Goal: Task Accomplishment & Management: Use online tool/utility

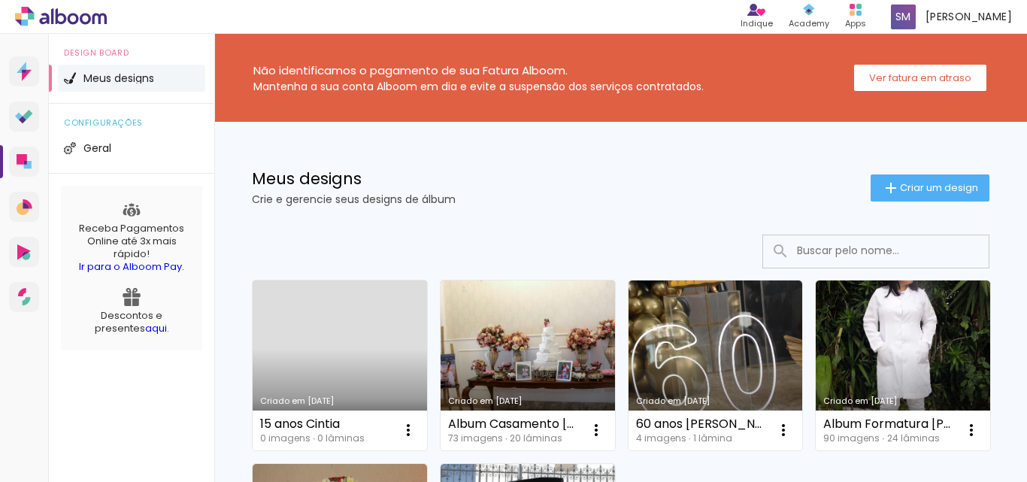
click at [316, 317] on link "Criado em [DATE]" at bounding box center [340, 365] width 174 height 170
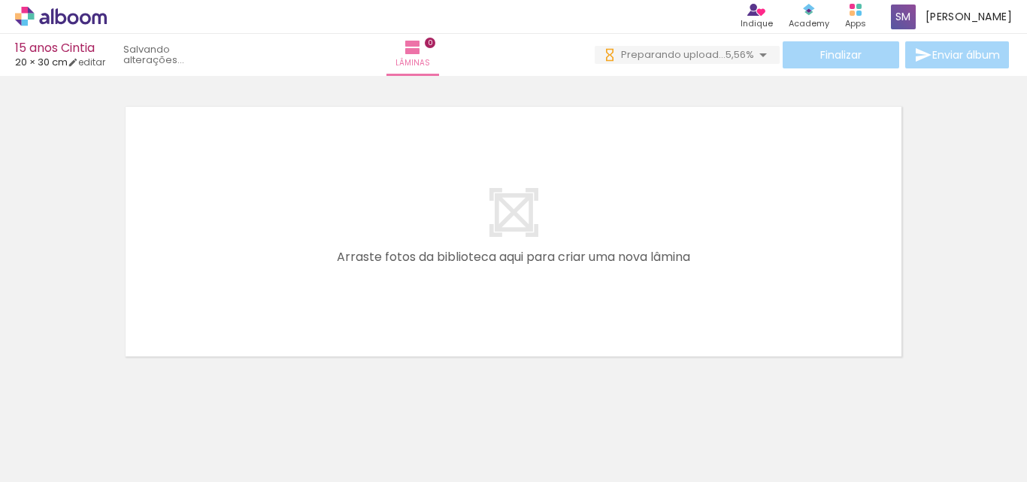
click at [354, 278] on quentale-layouter at bounding box center [513, 231] width 789 height 263
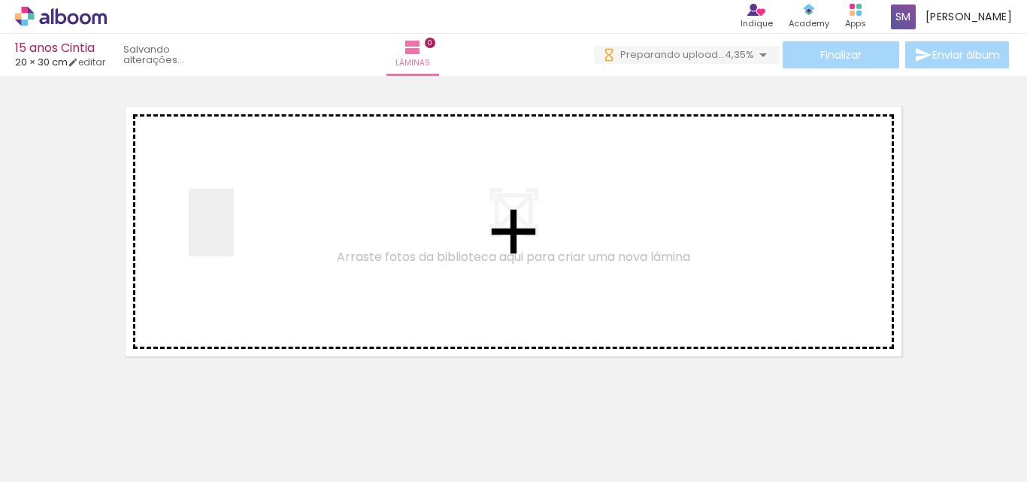
click at [234, 234] on quentale-workspace at bounding box center [513, 241] width 1027 height 482
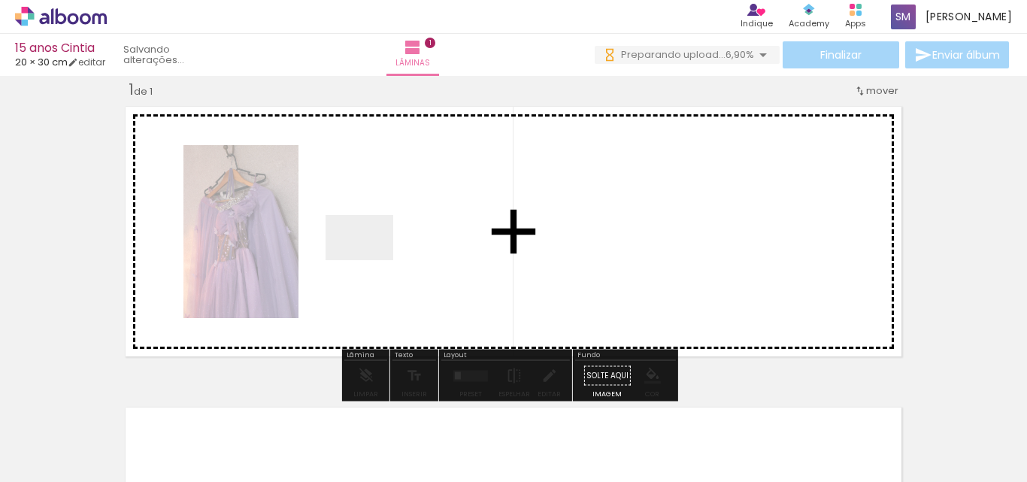
drag, startPoint x: 135, startPoint y: 435, endPoint x: 370, endPoint y: 260, distance: 293.2
click at [370, 260] on quentale-workspace at bounding box center [513, 241] width 1027 height 482
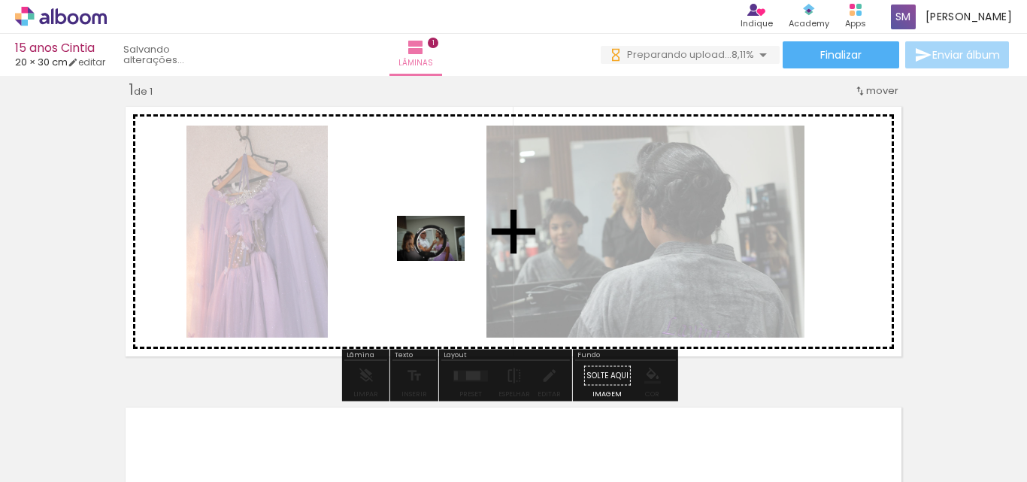
drag, startPoint x: 649, startPoint y: 428, endPoint x: 414, endPoint y: 259, distance: 289.1
click at [410, 255] on quentale-workspace at bounding box center [513, 241] width 1027 height 482
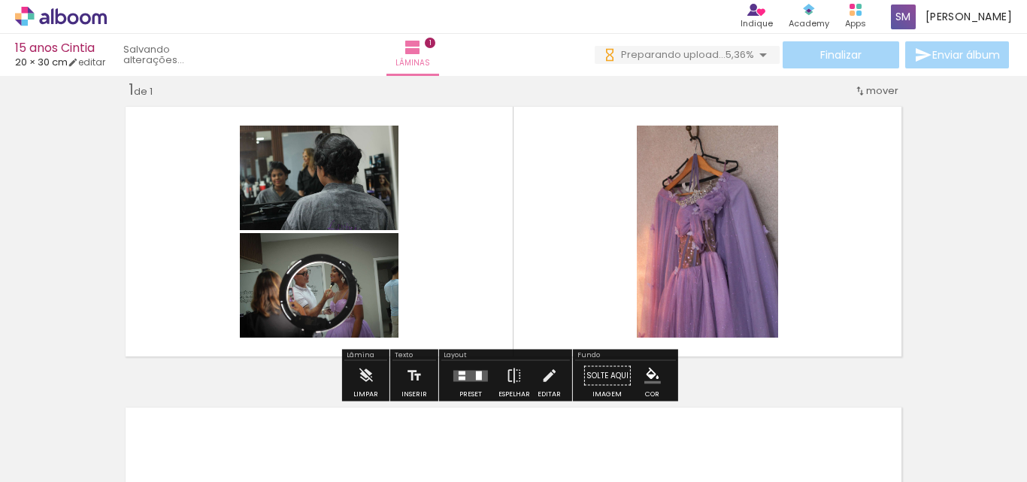
click at [458, 373] on div at bounding box center [461, 372] width 7 height 4
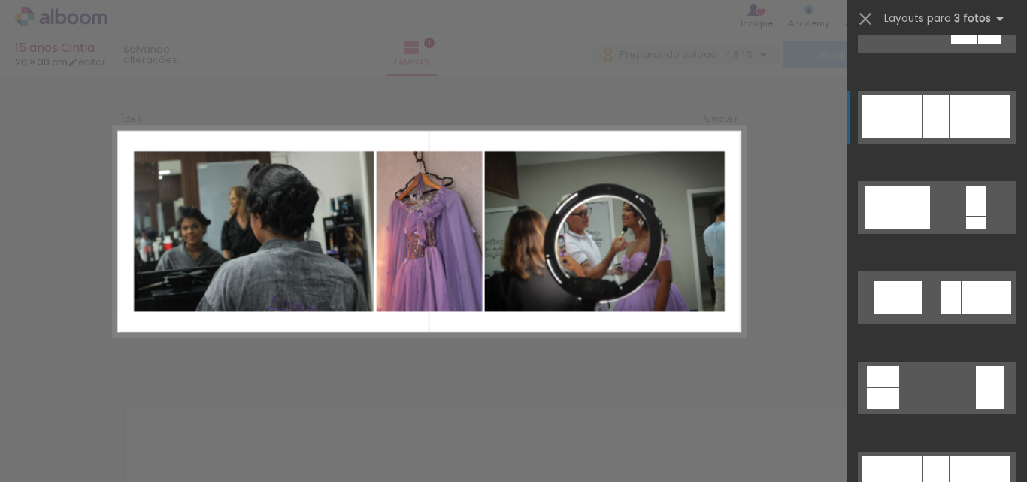
click at [975, 121] on div at bounding box center [980, 116] width 60 height 43
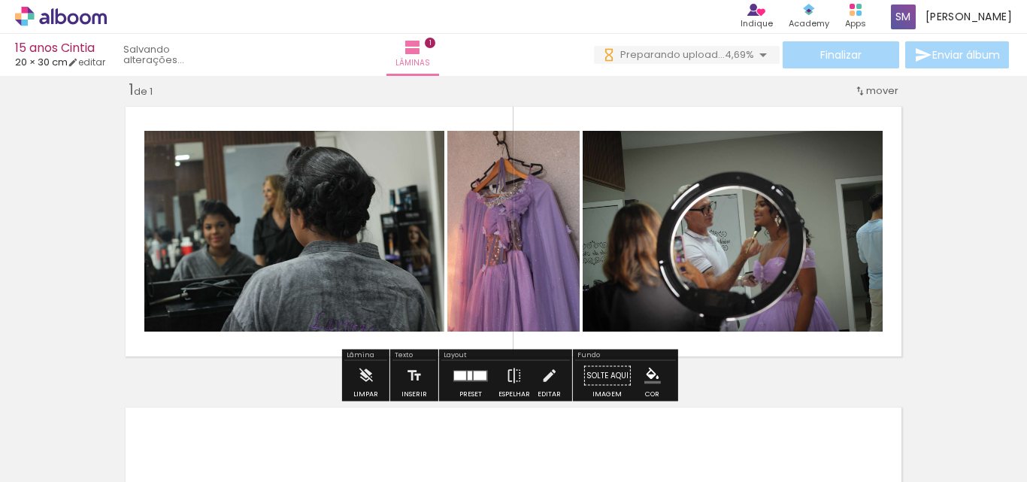
click at [733, 181] on paper-item at bounding box center [735, 182] width 27 height 11
click at [494, 176] on div at bounding box center [495, 169] width 18 height 15
click at [0, 0] on paper-item at bounding box center [0, 0] width 0 height 0
click at [289, 154] on div "Largura Cor" at bounding box center [297, 146] width 27 height 23
click at [296, 183] on paper-item at bounding box center [297, 182] width 27 height 11
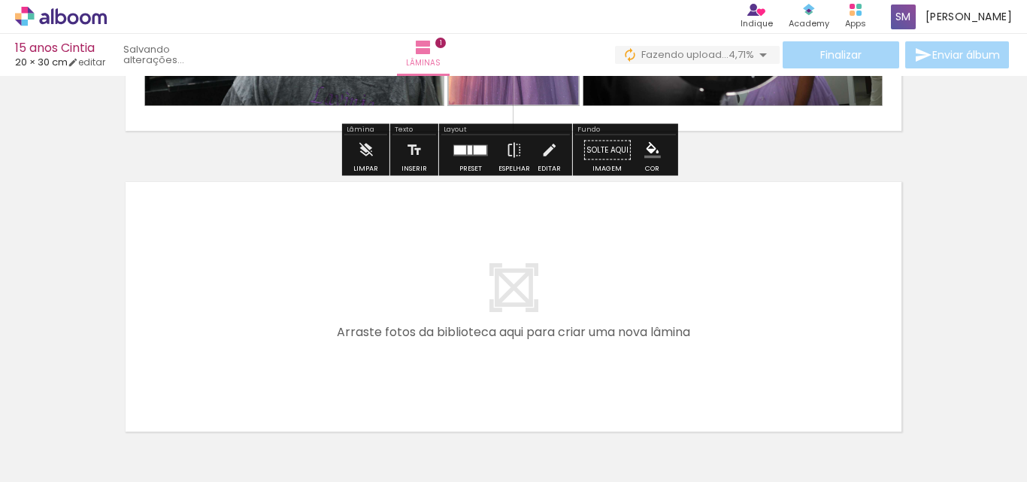
scroll to position [170, 0]
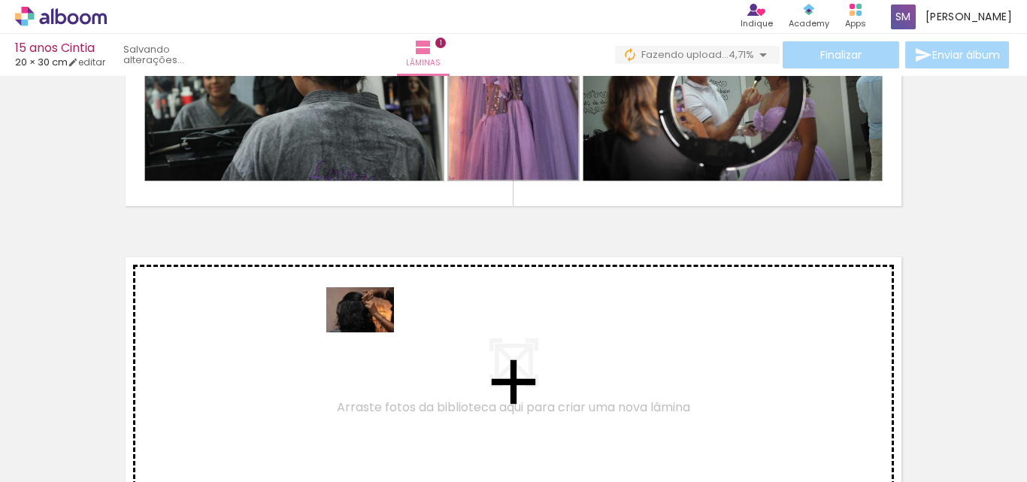
drag, startPoint x: 332, startPoint y: 441, endPoint x: 371, endPoint y: 332, distance: 115.8
click at [371, 332] on quentale-workspace at bounding box center [513, 241] width 1027 height 482
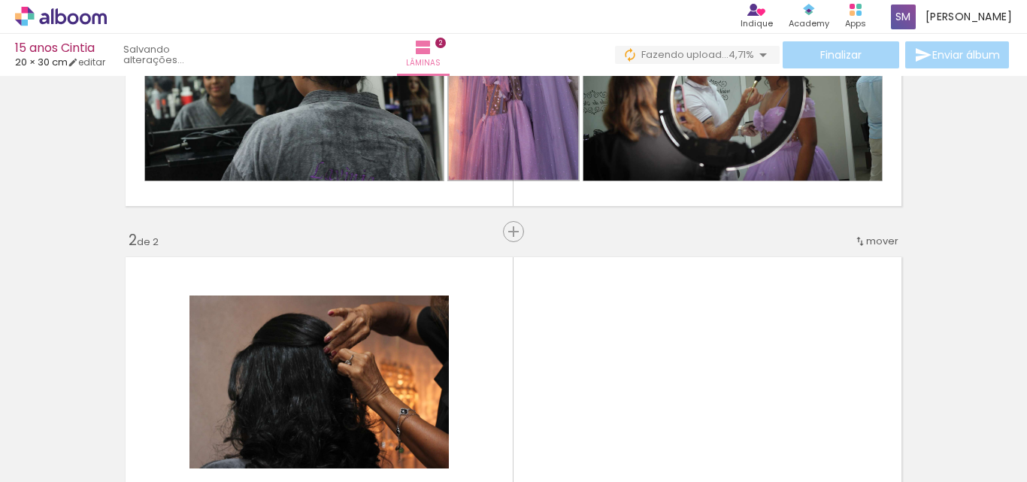
scroll to position [320, 0]
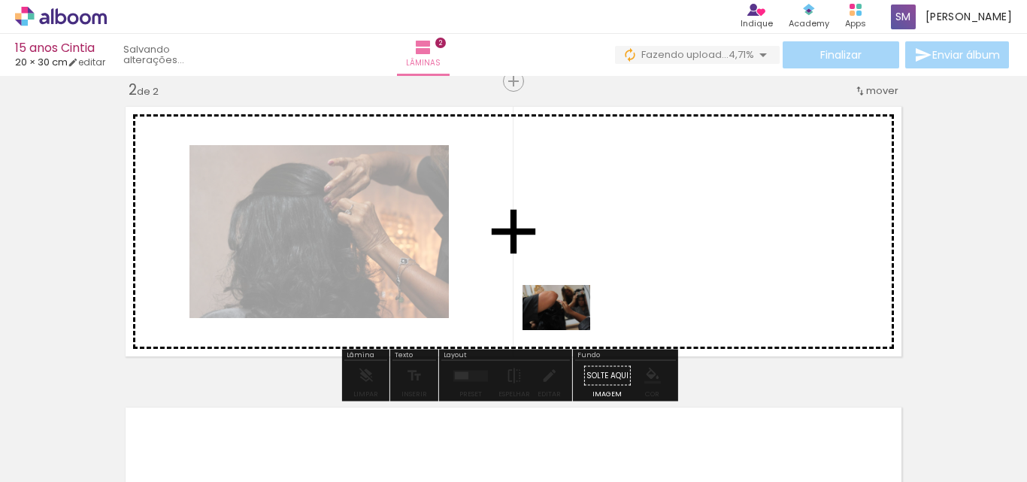
drag, startPoint x: 404, startPoint y: 433, endPoint x: 528, endPoint y: 408, distance: 126.5
click at [568, 329] on quentale-workspace at bounding box center [513, 241] width 1027 height 482
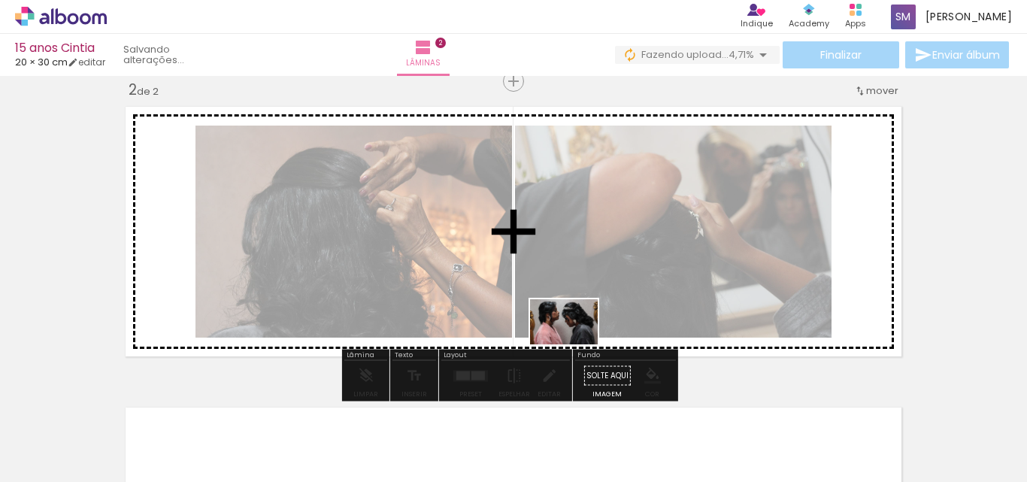
drag, startPoint x: 504, startPoint y: 433, endPoint x: 591, endPoint y: 416, distance: 88.0
click at [609, 331] on quentale-workspace at bounding box center [513, 241] width 1027 height 482
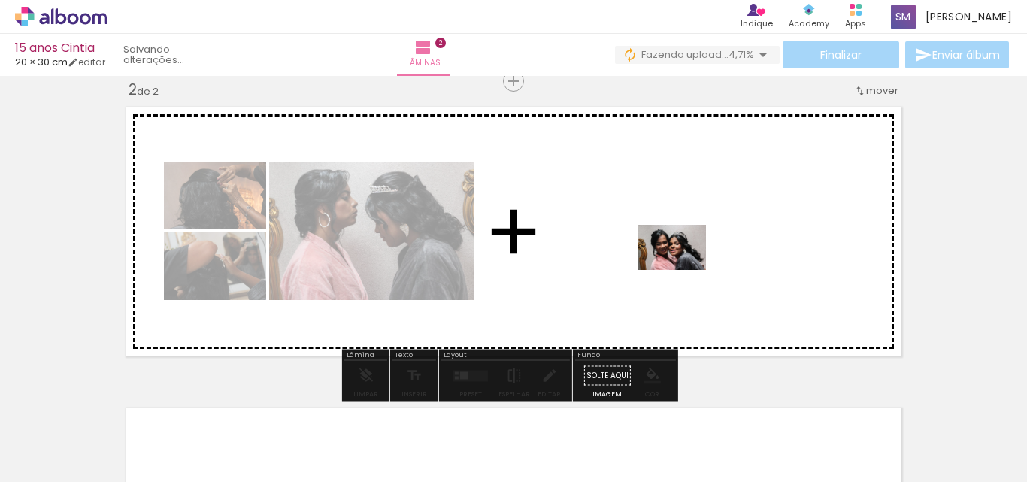
drag, startPoint x: 652, startPoint y: 301, endPoint x: 715, endPoint y: 243, distance: 85.6
click at [715, 243] on quentale-workspace at bounding box center [513, 241] width 1027 height 482
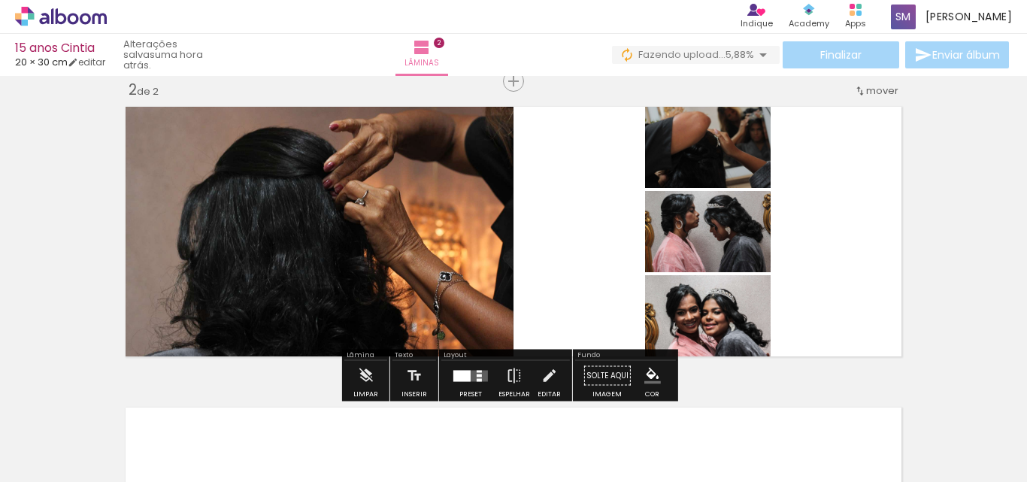
click at [266, 144] on paper-item at bounding box center [272, 140] width 27 height 11
click at [680, 171] on paper-item at bounding box center [692, 174] width 27 height 11
drag, startPoint x: 689, startPoint y: 270, endPoint x: 691, endPoint y: 283, distance: 13.6
click at [689, 270] on paper-item at bounding box center [692, 265] width 27 height 11
click at [684, 346] on paper-item at bounding box center [692, 349] width 27 height 11
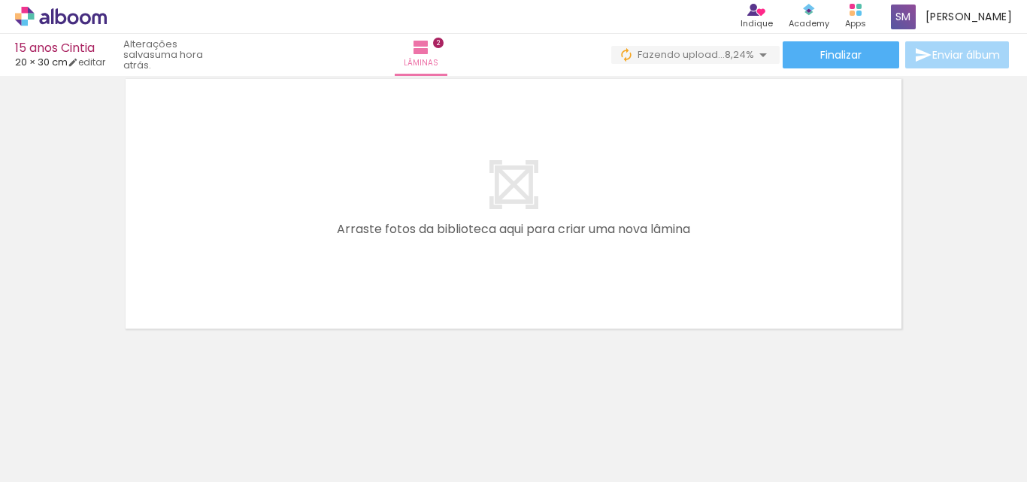
scroll to position [0, 168]
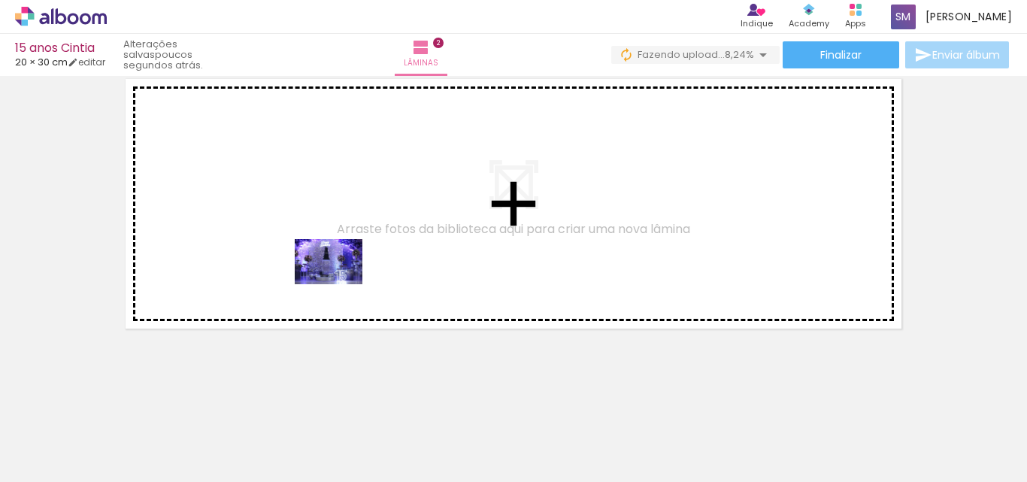
drag, startPoint x: 831, startPoint y: 425, endPoint x: 346, endPoint y: 277, distance: 507.0
click at [346, 277] on quentale-workspace at bounding box center [513, 241] width 1027 height 482
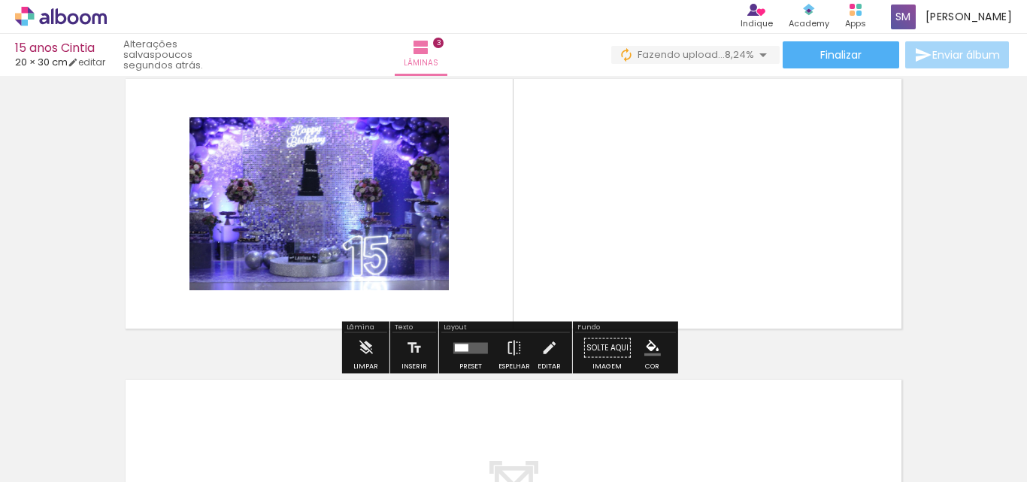
scroll to position [621, 0]
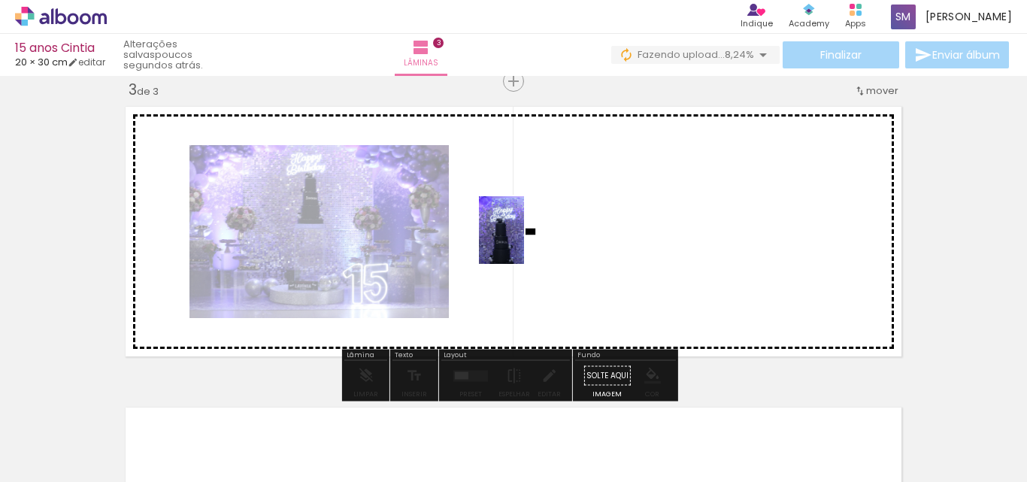
drag, startPoint x: 577, startPoint y: 425, endPoint x: 524, endPoint y: 241, distance: 191.7
click at [524, 241] on quentale-workspace at bounding box center [513, 241] width 1027 height 482
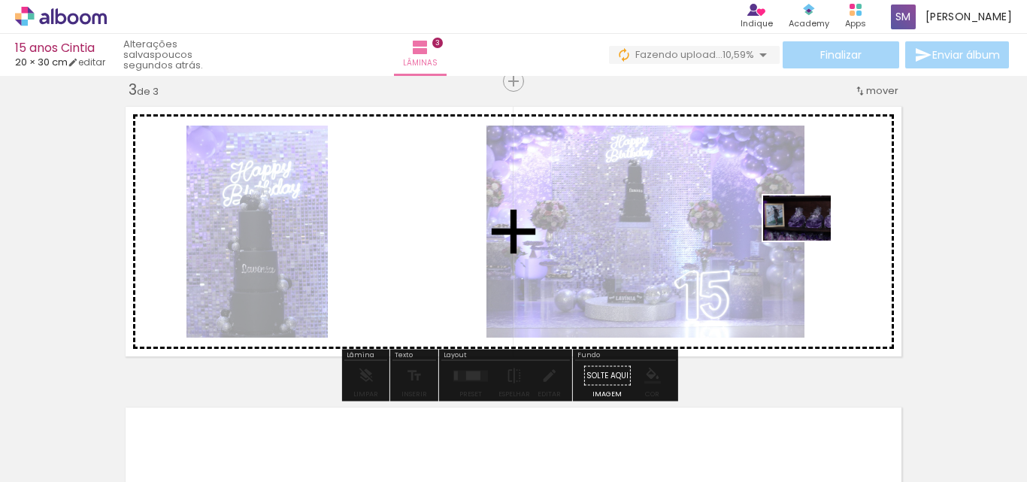
drag, startPoint x: 725, startPoint y: 440, endPoint x: 815, endPoint y: 234, distance: 224.8
click at [815, 234] on quentale-workspace at bounding box center [513, 241] width 1027 height 482
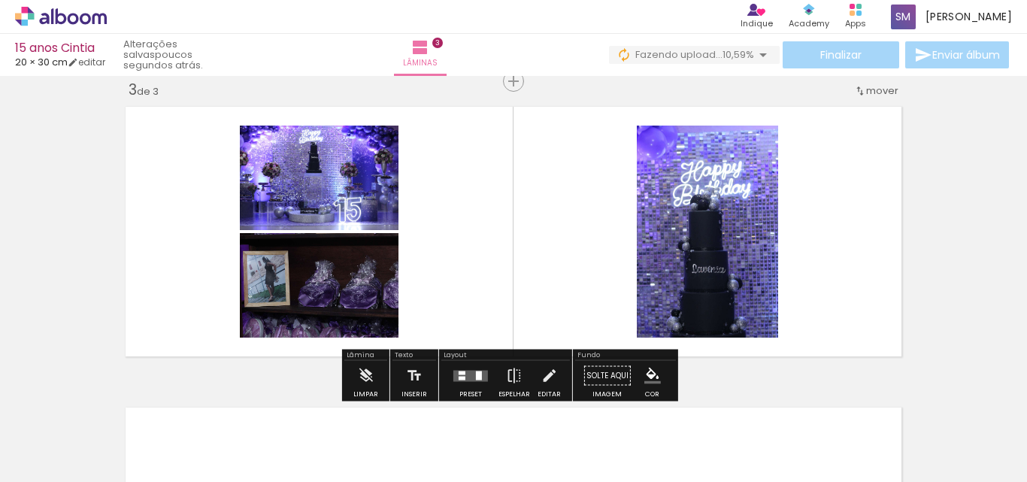
click at [472, 367] on div at bounding box center [470, 376] width 41 height 30
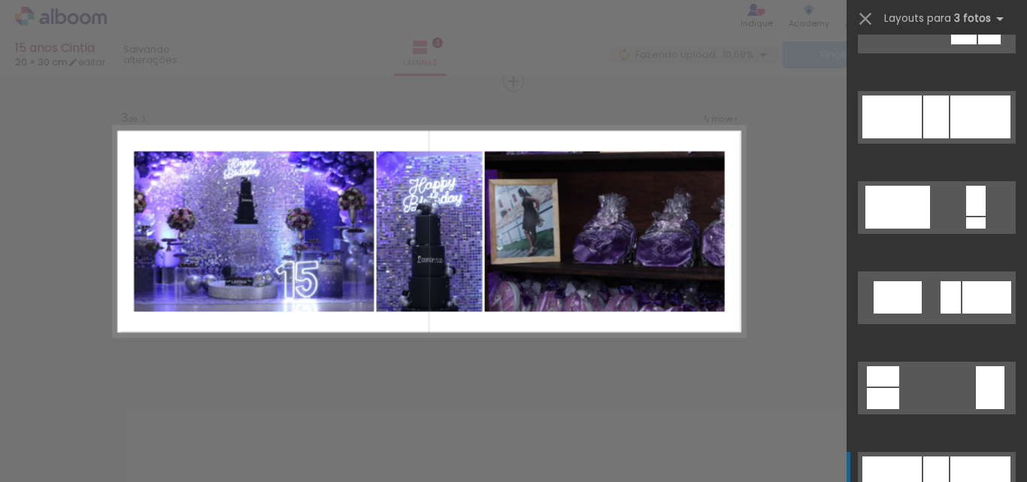
scroll to position [1278, 0]
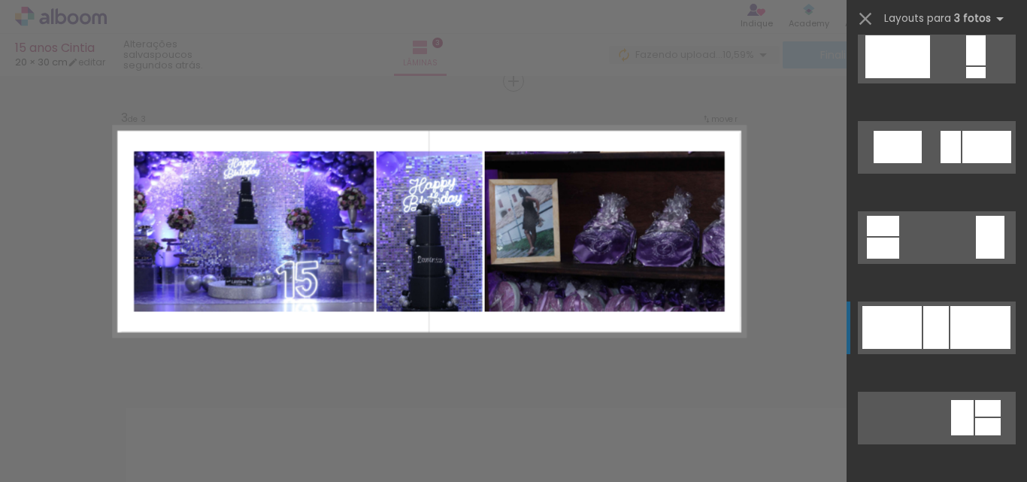
click at [958, 328] on div at bounding box center [980, 327] width 60 height 43
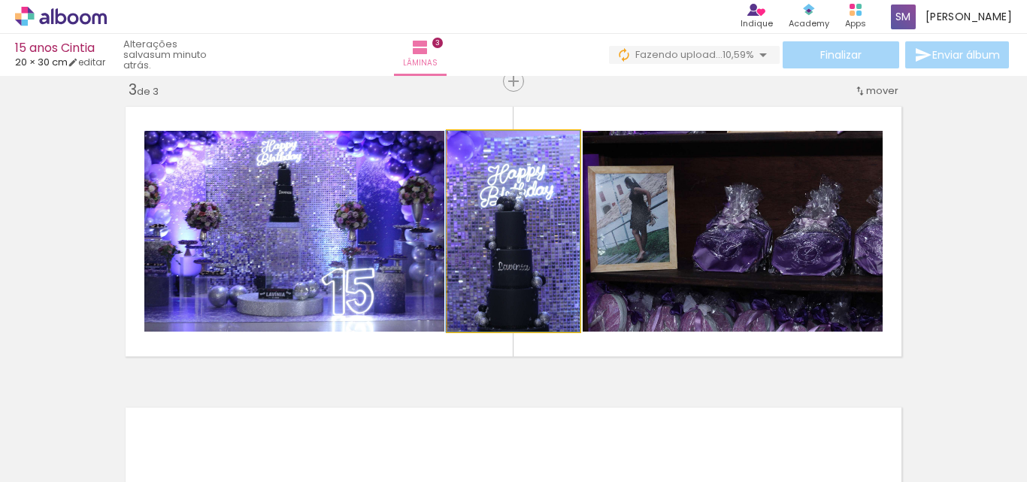
drag, startPoint x: 549, startPoint y: 251, endPoint x: 546, endPoint y: 223, distance: 28.0
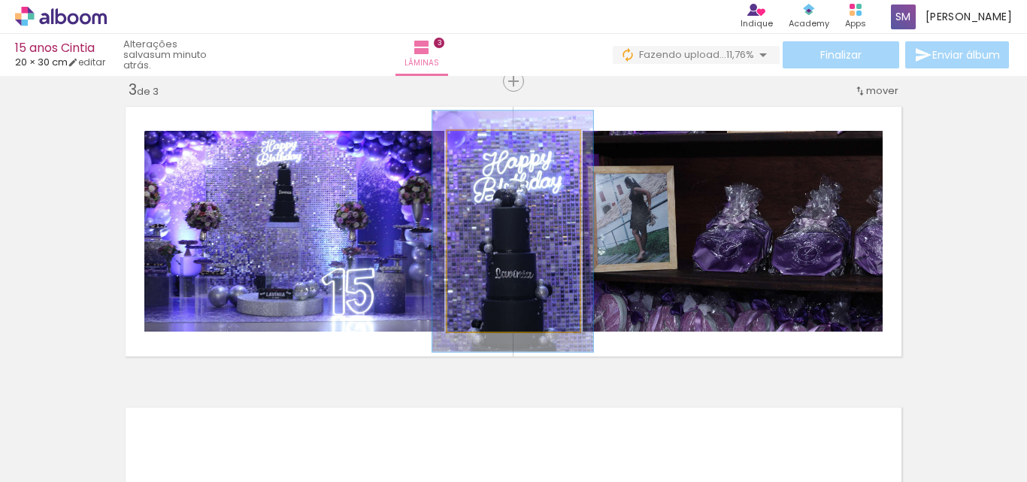
drag, startPoint x: 485, startPoint y: 142, endPoint x: 495, endPoint y: 143, distance: 10.5
click at [495, 143] on div at bounding box center [493, 147] width 24 height 24
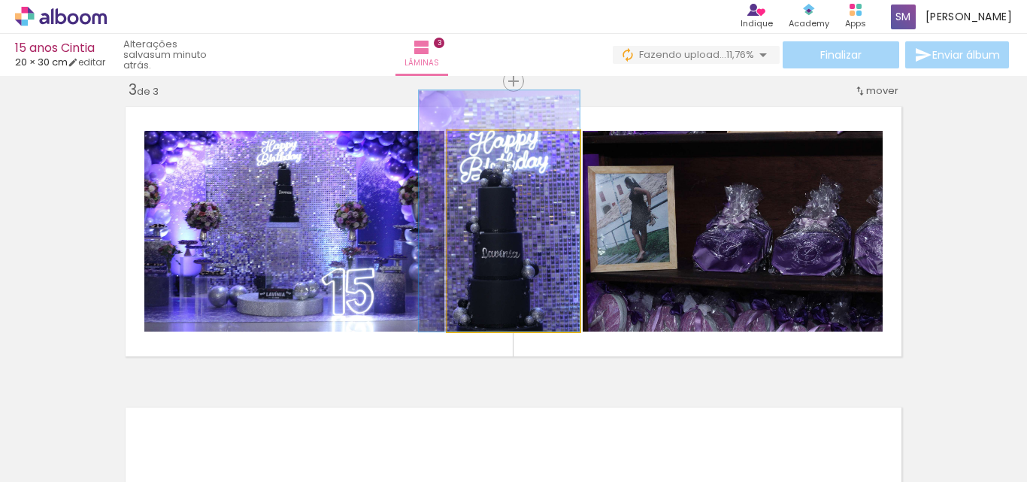
drag, startPoint x: 531, startPoint y: 216, endPoint x: 516, endPoint y: 167, distance: 51.8
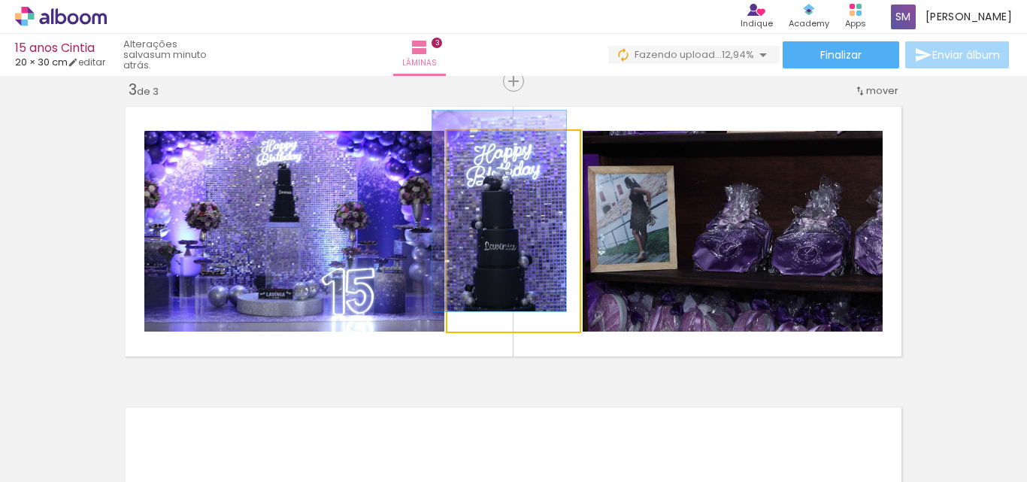
drag, startPoint x: 497, startPoint y: 145, endPoint x: 458, endPoint y: 147, distance: 39.9
type paper-slider "100"
click at [458, 147] on div at bounding box center [504, 146] width 104 height 23
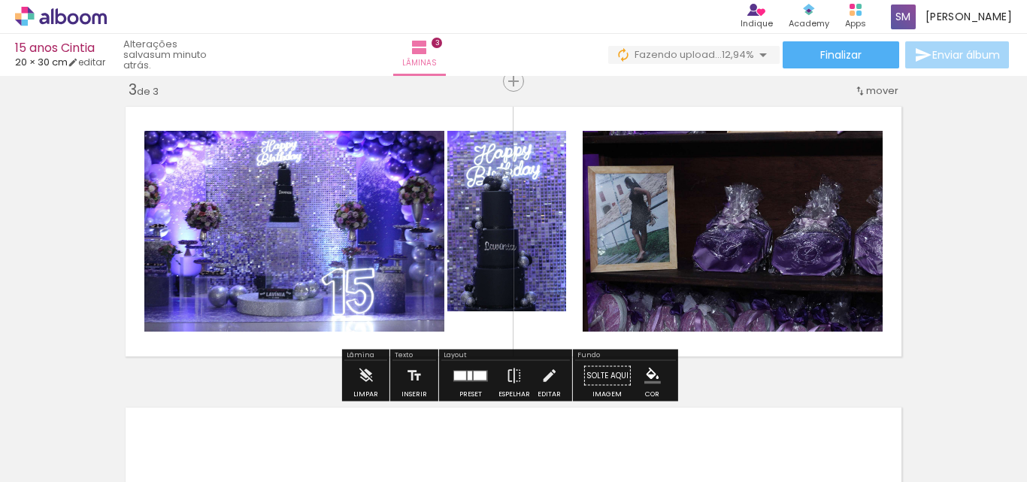
click at [1000, 224] on div "Inserir lâmina 1 de 3 Inserir lâmina 2 de 3 Inserir lâmina 3 de 3" at bounding box center [513, 61] width 1027 height 1203
click at [525, 228] on quentale-photo at bounding box center [513, 231] width 132 height 201
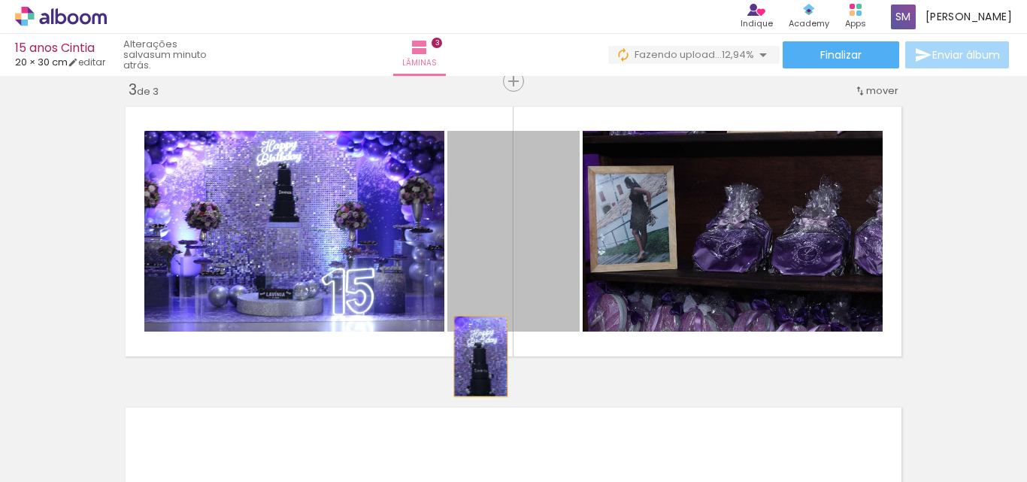
drag, startPoint x: 482, startPoint y: 315, endPoint x: 472, endPoint y: 358, distance: 43.9
click at [472, 358] on quentale-layouter at bounding box center [513, 231] width 789 height 263
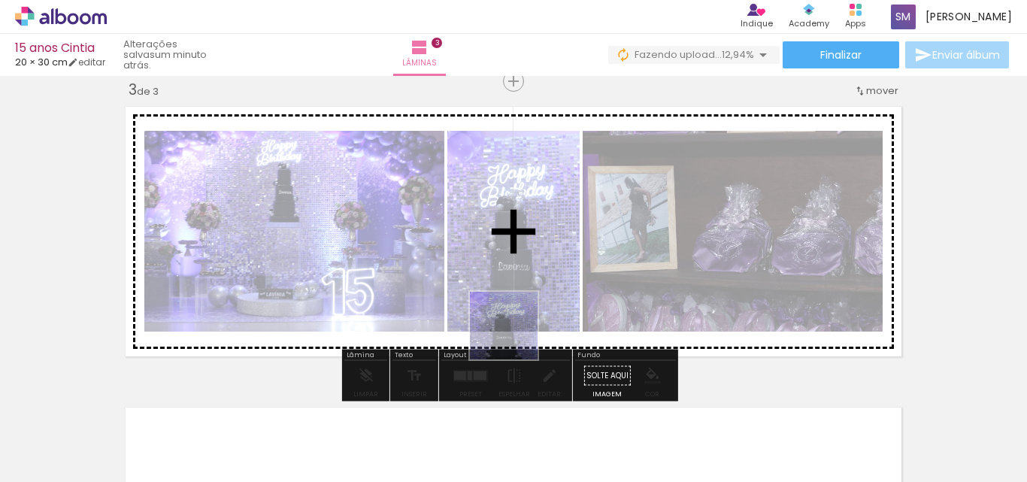
drag, startPoint x: 579, startPoint y: 419, endPoint x: 505, endPoint y: 269, distance: 166.7
click at [502, 274] on quentale-workspace at bounding box center [513, 241] width 1027 height 482
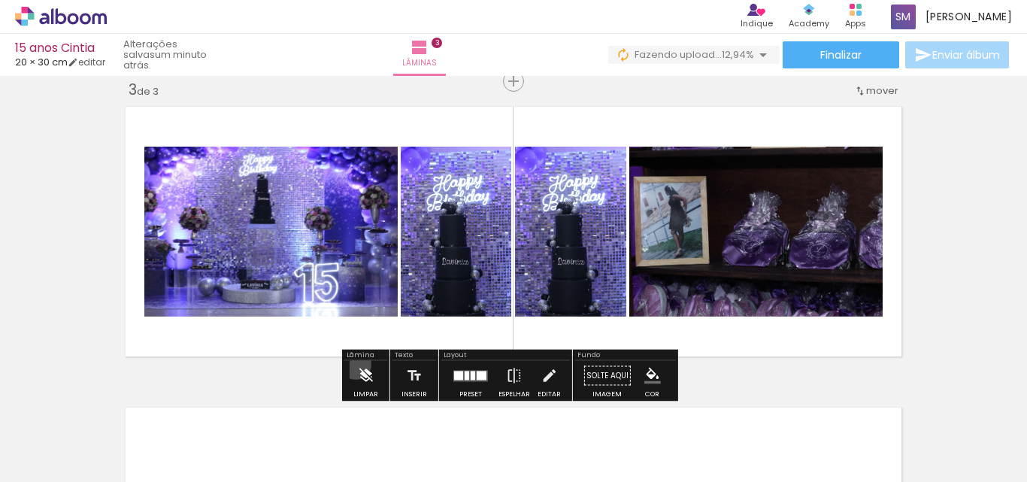
click at [356, 364] on paper-button "Limpar" at bounding box center [365, 380] width 32 height 38
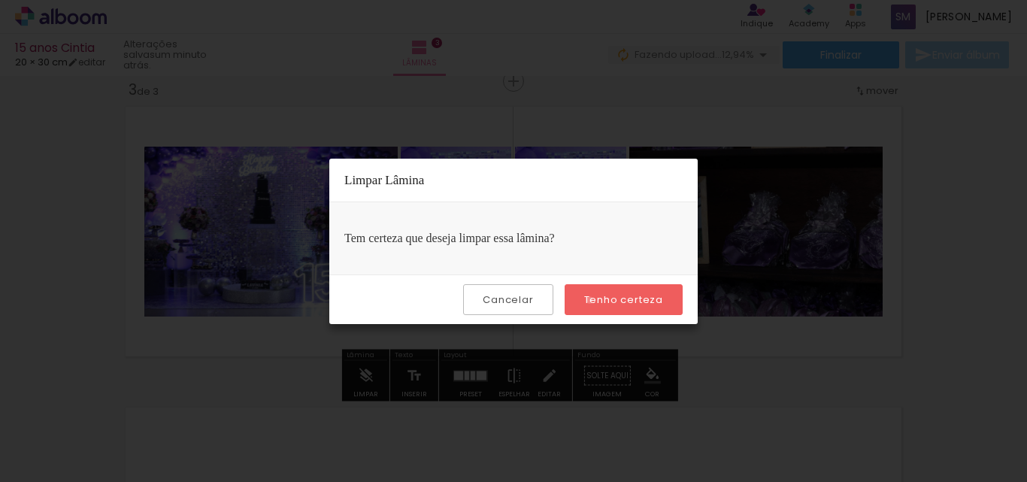
click at [0, 0] on slot "Tenho certeza" at bounding box center [0, 0] width 0 height 0
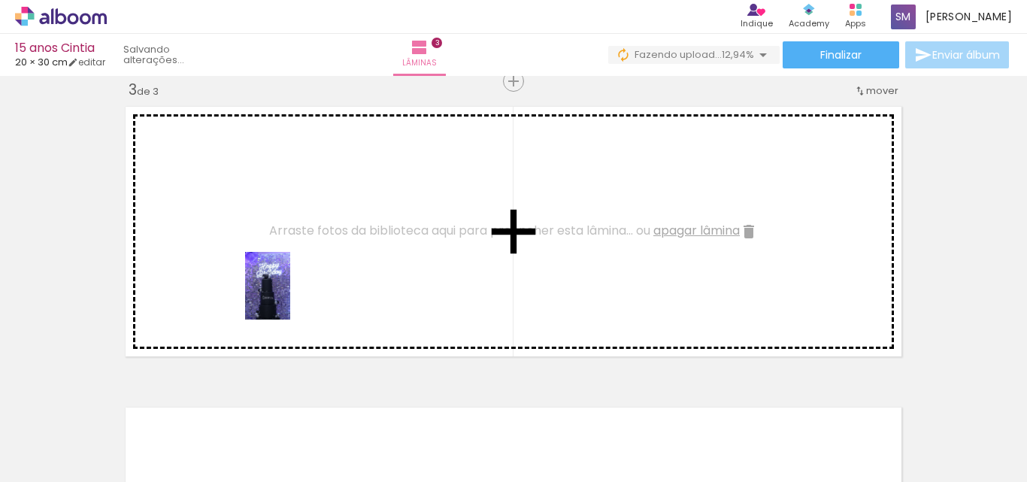
drag, startPoint x: 587, startPoint y: 444, endPoint x: 290, endPoint y: 296, distance: 331.7
click at [290, 296] on quentale-workspace at bounding box center [513, 241] width 1027 height 482
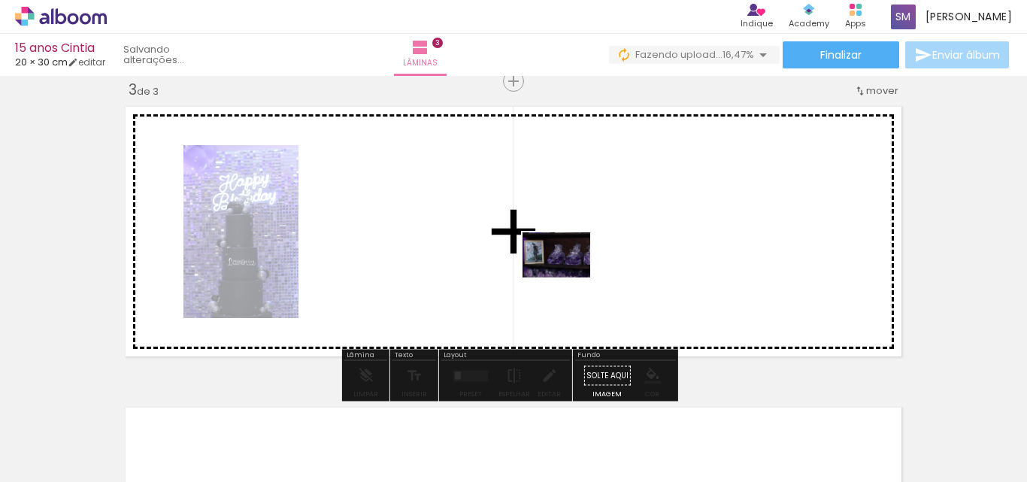
drag, startPoint x: 693, startPoint y: 397, endPoint x: 567, endPoint y: 274, distance: 175.4
click at [567, 274] on quentale-workspace at bounding box center [513, 241] width 1027 height 482
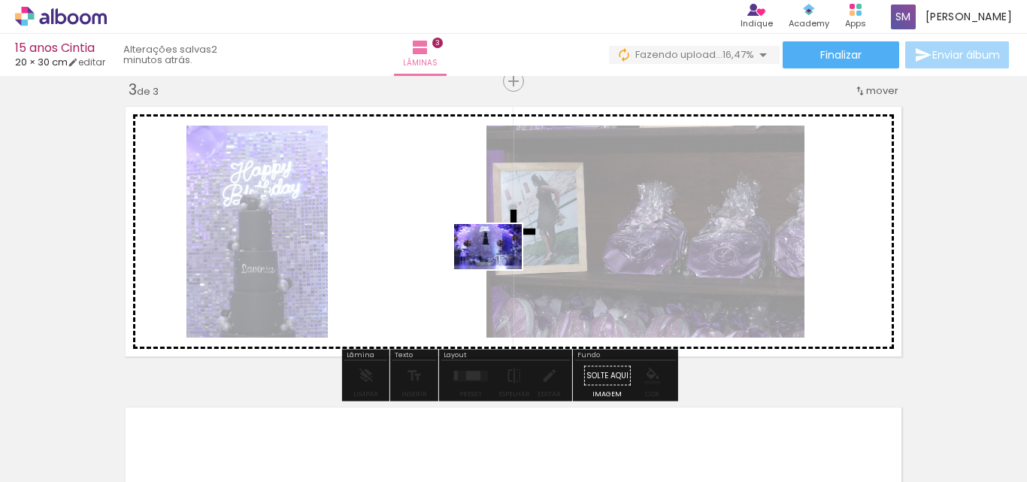
drag, startPoint x: 824, startPoint y: 431, endPoint x: 492, endPoint y: 267, distance: 370.7
click at [492, 267] on quentale-workspace at bounding box center [513, 241] width 1027 height 482
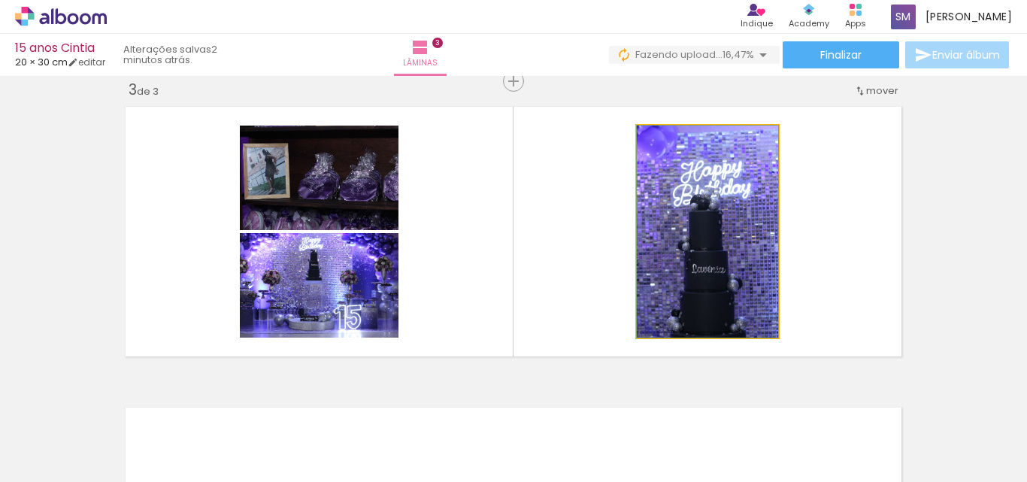
drag, startPoint x: 718, startPoint y: 234, endPoint x: 709, endPoint y: 183, distance: 52.0
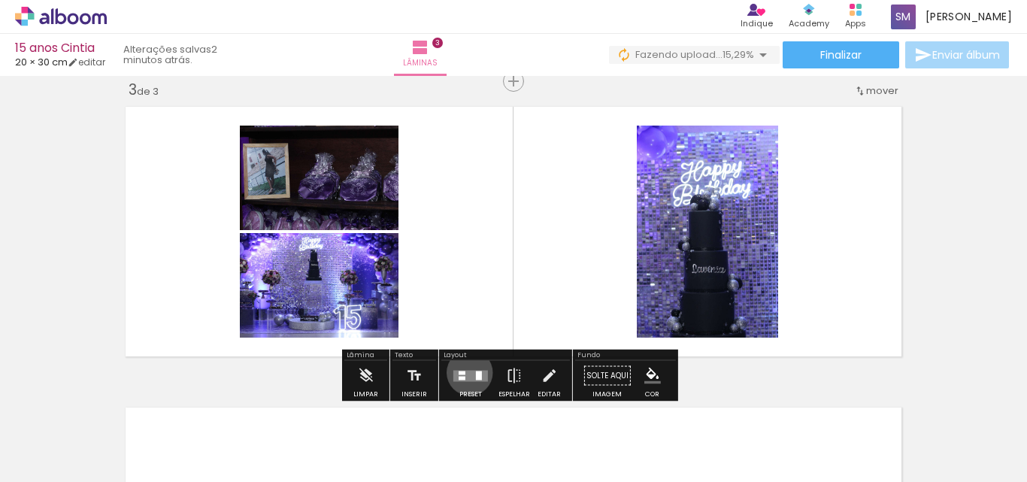
click at [466, 372] on quentale-layouter at bounding box center [470, 375] width 35 height 11
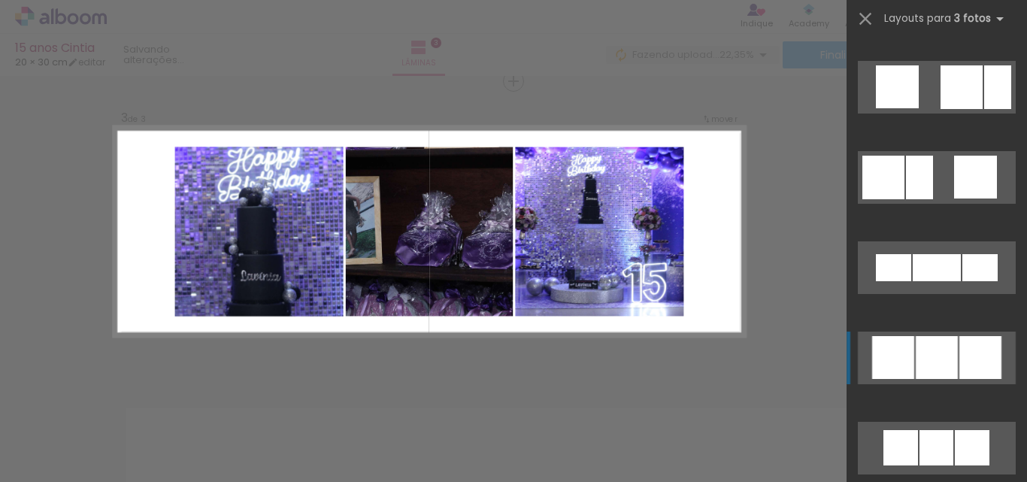
scroll to position [11047, 0]
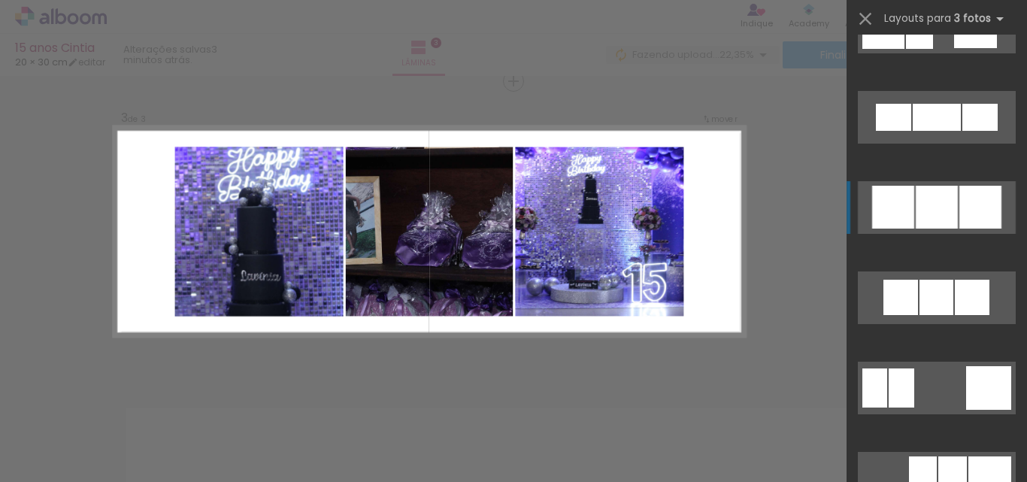
click at [916, 190] on div at bounding box center [936, 207] width 42 height 43
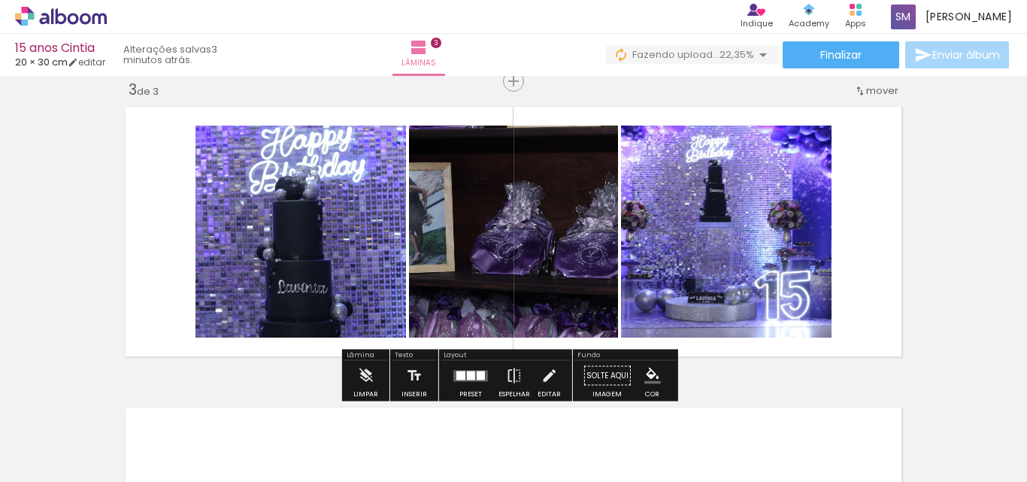
click at [766, 181] on paper-item at bounding box center [774, 176] width 27 height 11
drag, startPoint x: 561, startPoint y: 173, endPoint x: 401, endPoint y: 141, distance: 163.2
click at [0, 0] on paper-item at bounding box center [0, 0] width 0 height 0
click at [335, 171] on paper-item at bounding box center [348, 166] width 27 height 11
click at [820, 198] on div "Largura" at bounding box center [816, 189] width 43 height 20
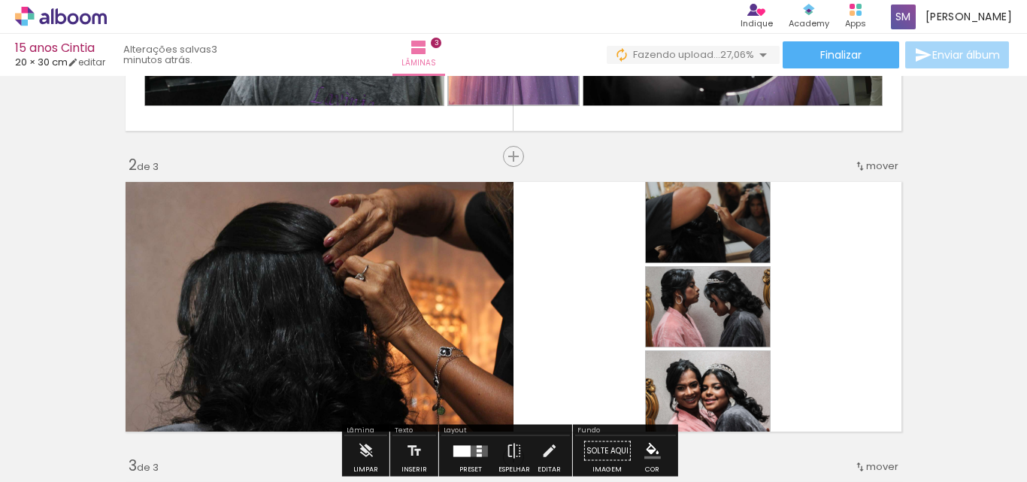
scroll to position [621, 0]
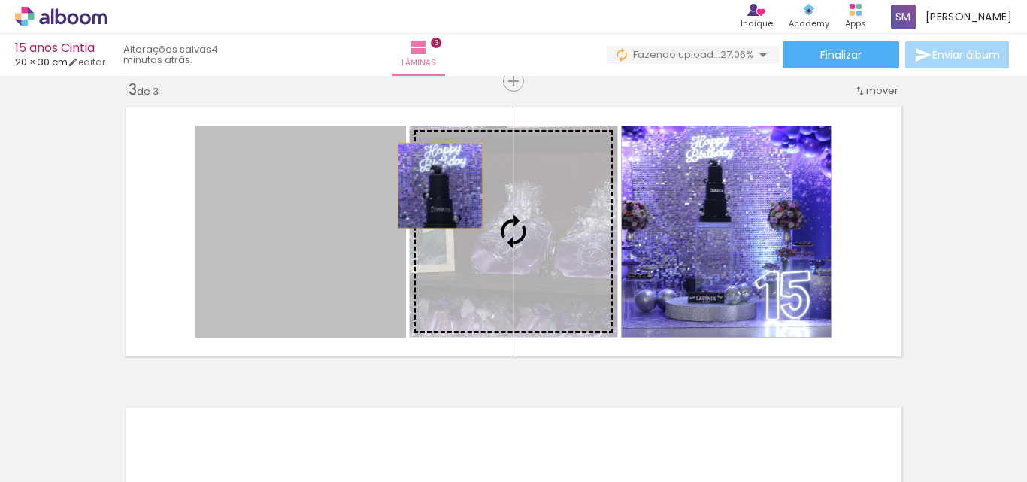
drag, startPoint x: 329, startPoint y: 182, endPoint x: 459, endPoint y: 194, distance: 130.6
click at [0, 0] on slot at bounding box center [0, 0] width 0 height 0
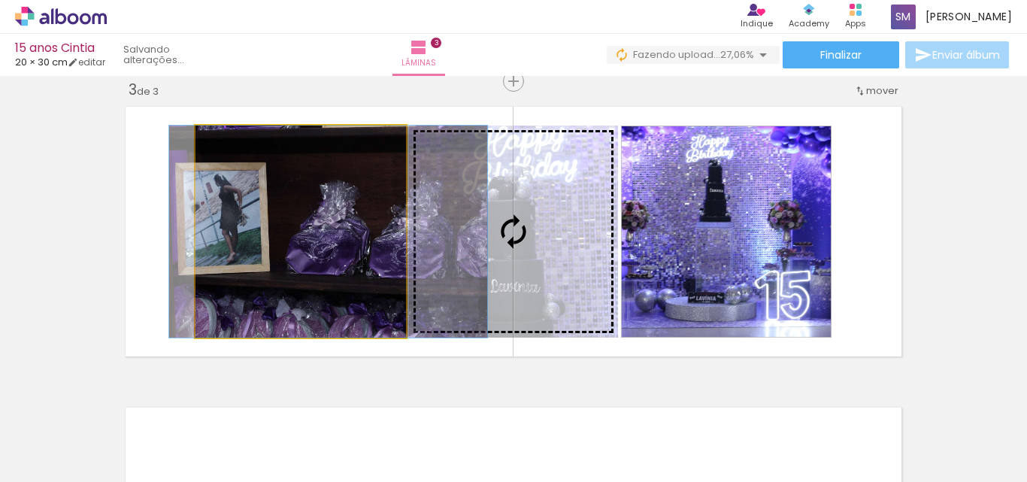
drag, startPoint x: 459, startPoint y: 194, endPoint x: 458, endPoint y: 205, distance: 11.3
click at [0, 0] on slot at bounding box center [0, 0] width 0 height 0
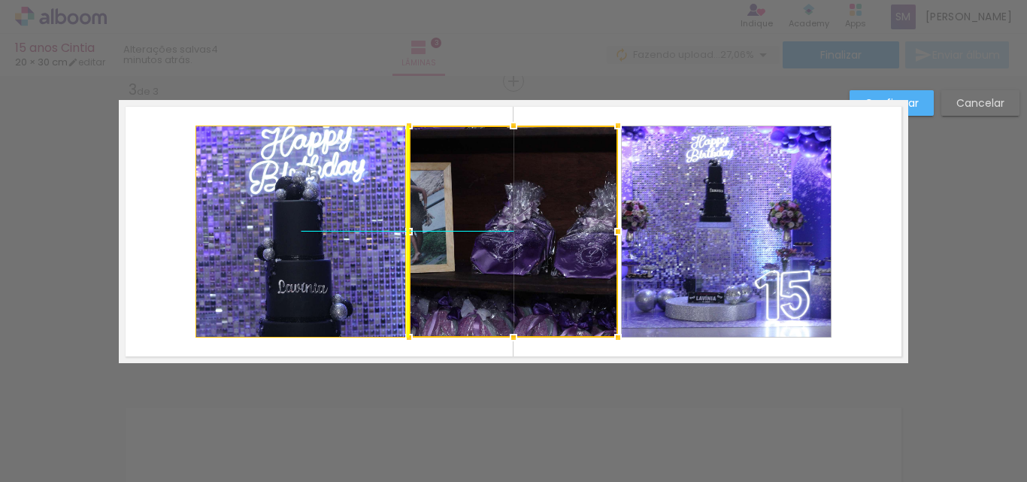
drag, startPoint x: 497, startPoint y: 198, endPoint x: 466, endPoint y: 194, distance: 31.9
click at [466, 194] on div at bounding box center [513, 232] width 209 height 212
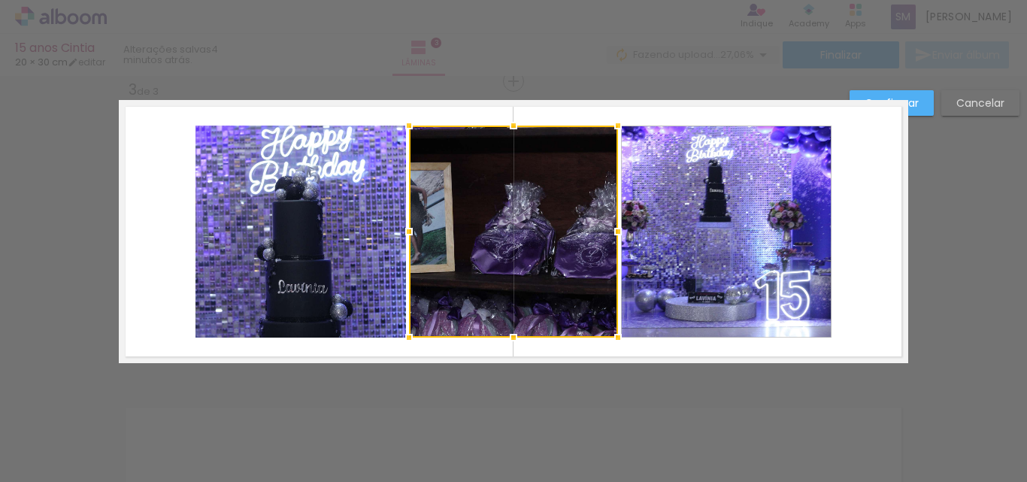
click at [0, 0] on slot "Cancelar" at bounding box center [0, 0] width 0 height 0
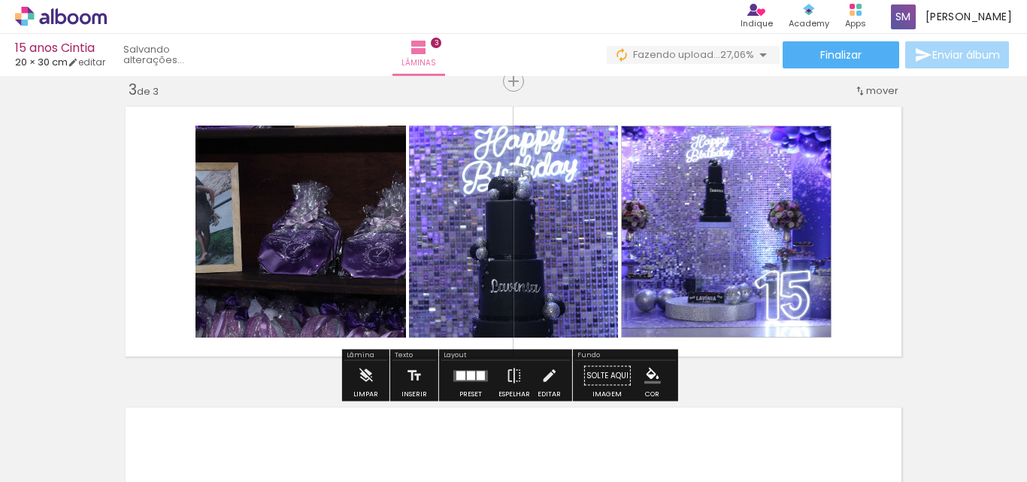
click at [973, 104] on div "Inserir lâmina 1 de 3 Inserir lâmina 2 de 3 Inserir lâmina 3 de 3" at bounding box center [513, 61] width 1027 height 1203
click at [476, 374] on div at bounding box center [480, 374] width 8 height 9
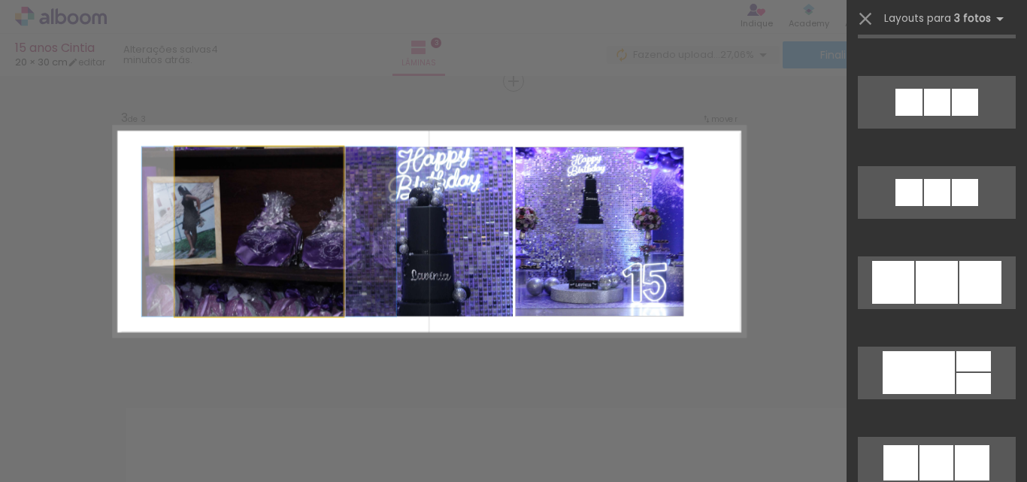
scroll to position [11182, 0]
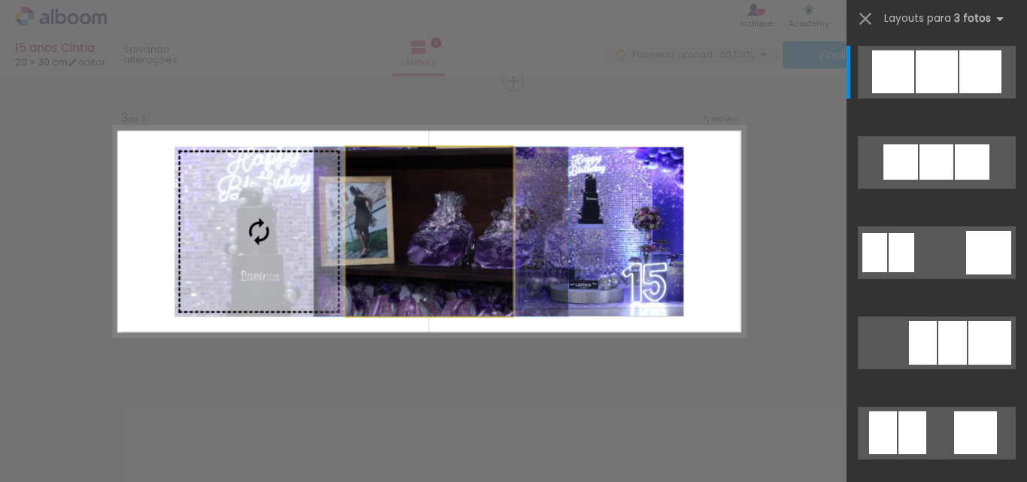
drag, startPoint x: 265, startPoint y: 227, endPoint x: 278, endPoint y: 226, distance: 13.5
click at [0, 0] on slot at bounding box center [0, 0] width 0 height 0
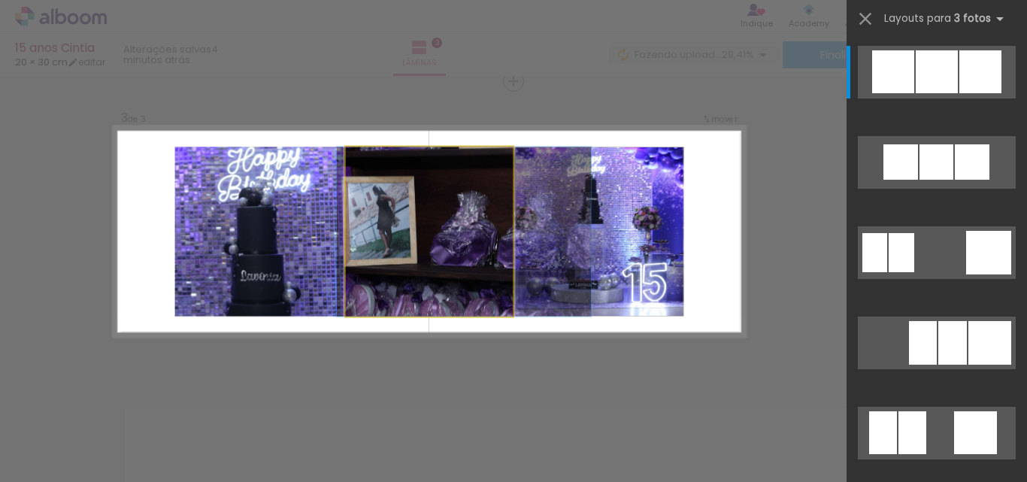
drag, startPoint x: 360, startPoint y: 201, endPoint x: 435, endPoint y: 212, distance: 75.9
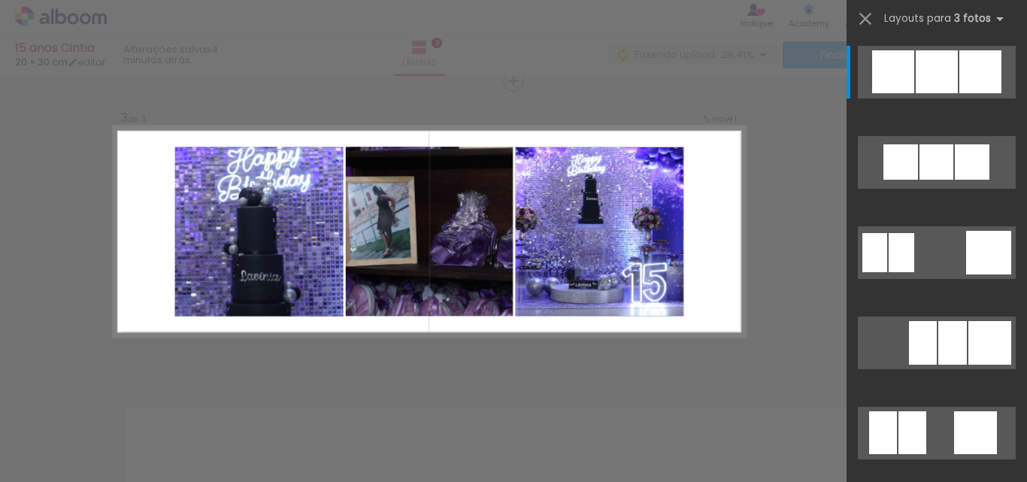
click at [835, 92] on div "Confirmar Cancelar" at bounding box center [513, 74] width 1027 height 1238
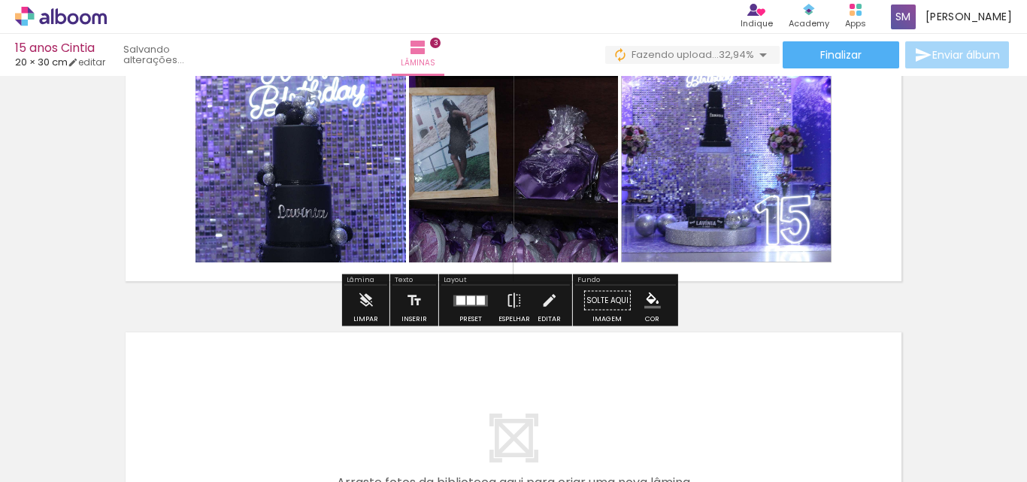
scroll to position [846, 0]
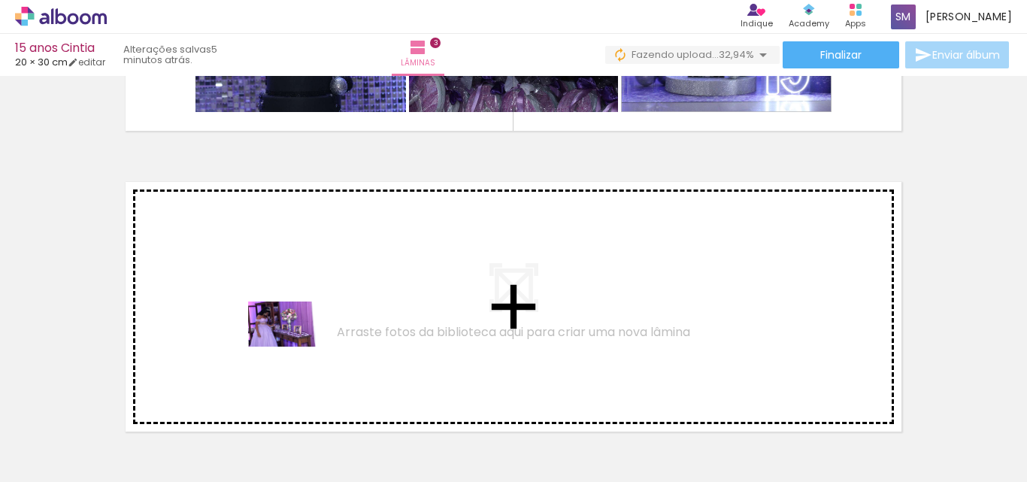
drag, startPoint x: 663, startPoint y: 422, endPoint x: 289, endPoint y: 342, distance: 382.1
click at [289, 342] on quentale-workspace at bounding box center [513, 241] width 1027 height 482
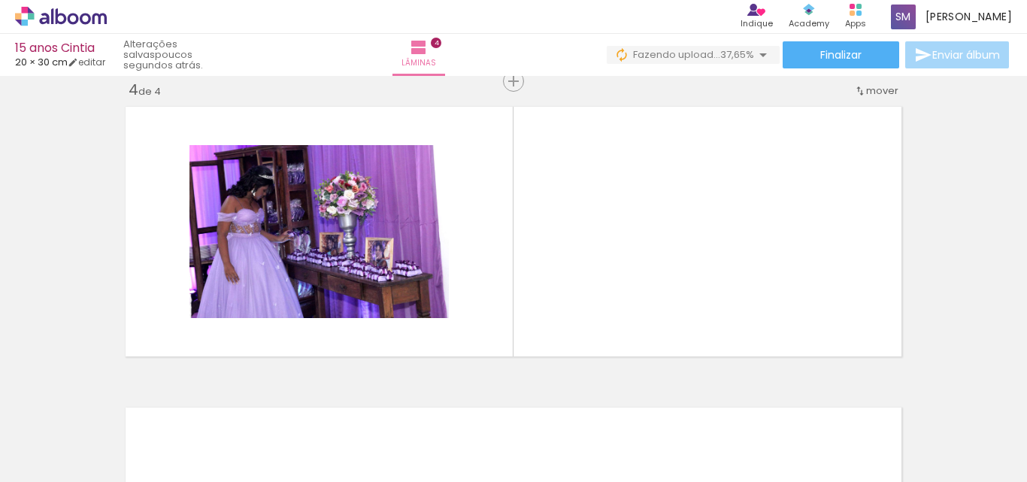
scroll to position [0, 4363]
click at [748, 437] on div at bounding box center [753, 432] width 74 height 50
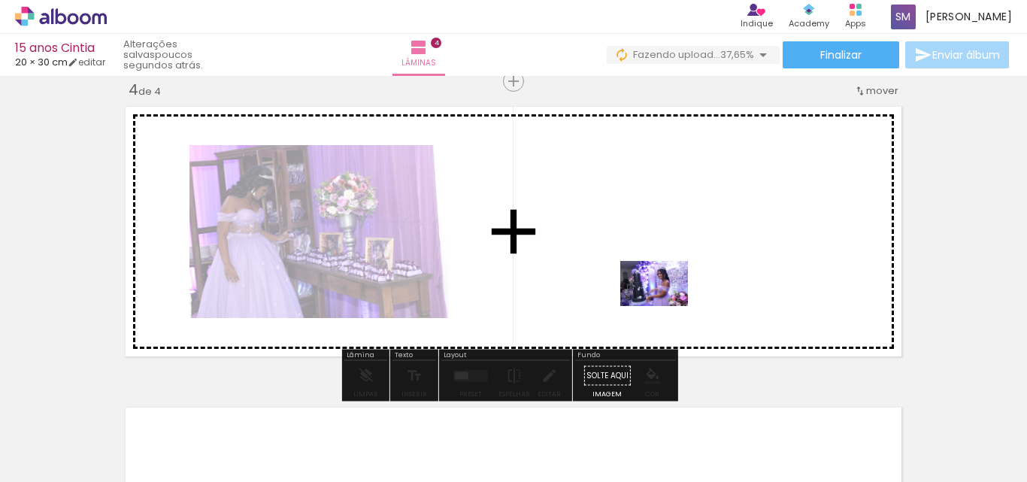
drag, startPoint x: 748, startPoint y: 437, endPoint x: 665, endPoint y: 304, distance: 156.6
click at [665, 304] on quentale-workspace at bounding box center [513, 241] width 1027 height 482
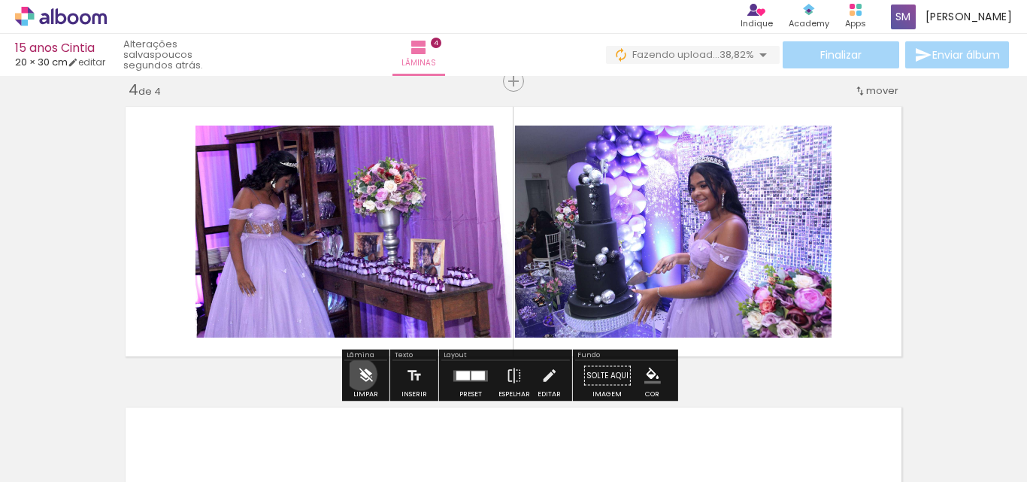
click at [361, 374] on iron-icon at bounding box center [365, 376] width 17 height 30
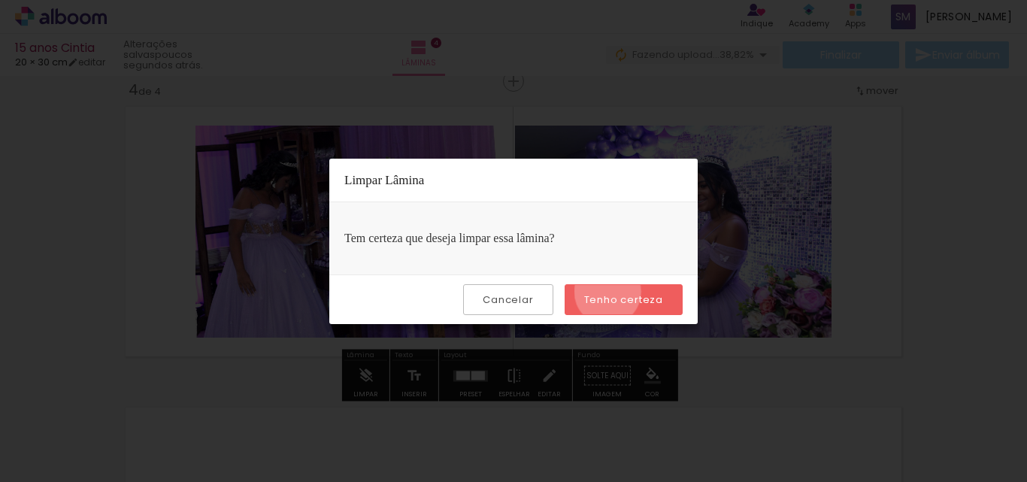
click at [609, 292] on paper-button "Tenho certeza" at bounding box center [623, 299] width 118 height 31
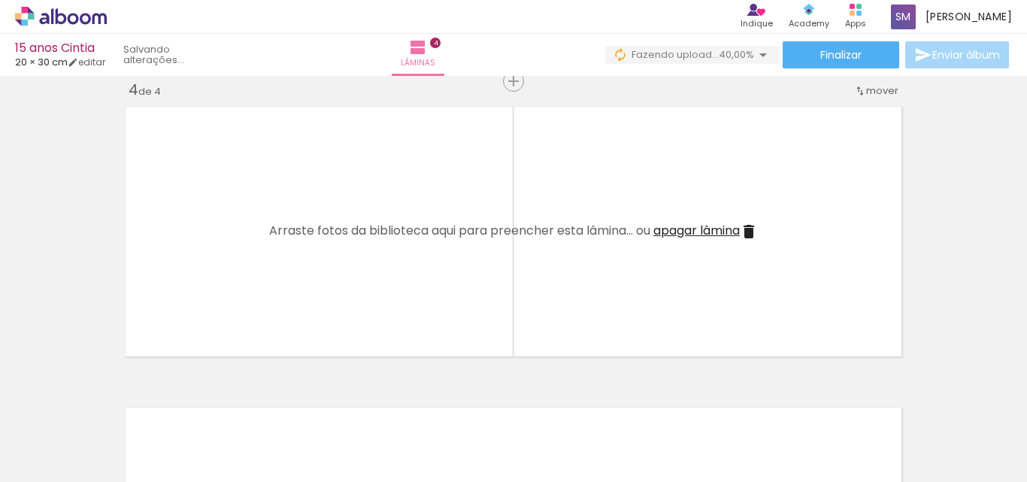
scroll to position [0, 490]
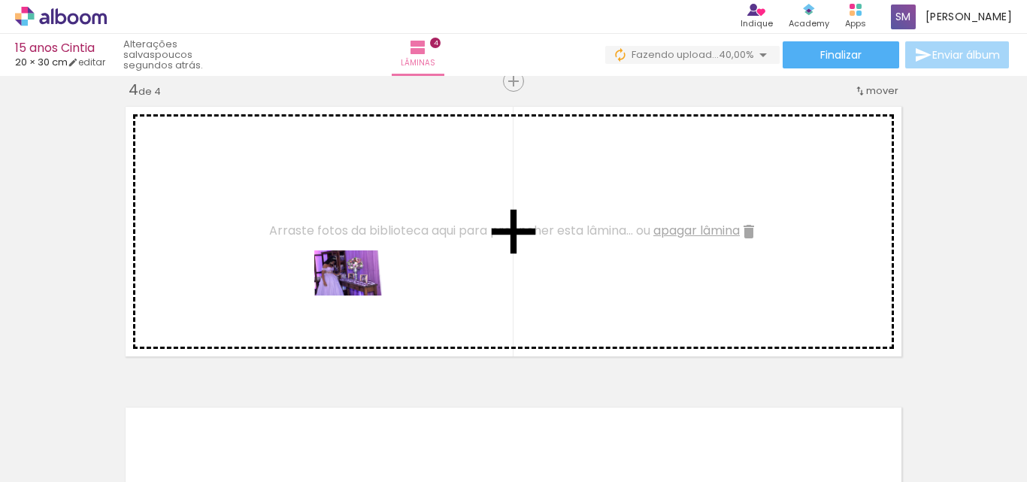
drag, startPoint x: 347, startPoint y: 437, endPoint x: 358, endPoint y: 295, distance: 143.2
click at [358, 295] on quentale-workspace at bounding box center [513, 241] width 1027 height 482
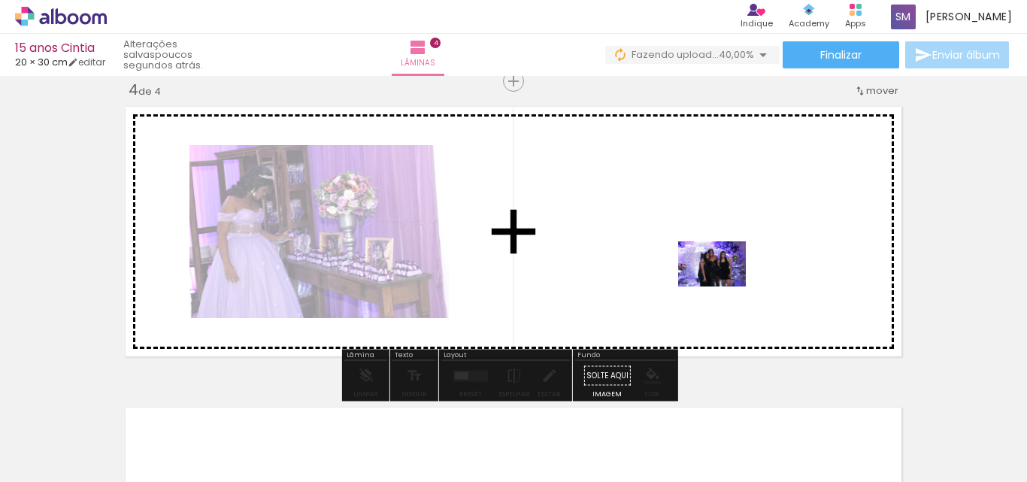
drag, startPoint x: 694, startPoint y: 430, endPoint x: 726, endPoint y: 280, distance: 153.0
click at [726, 280] on quentale-workspace at bounding box center [513, 241] width 1027 height 482
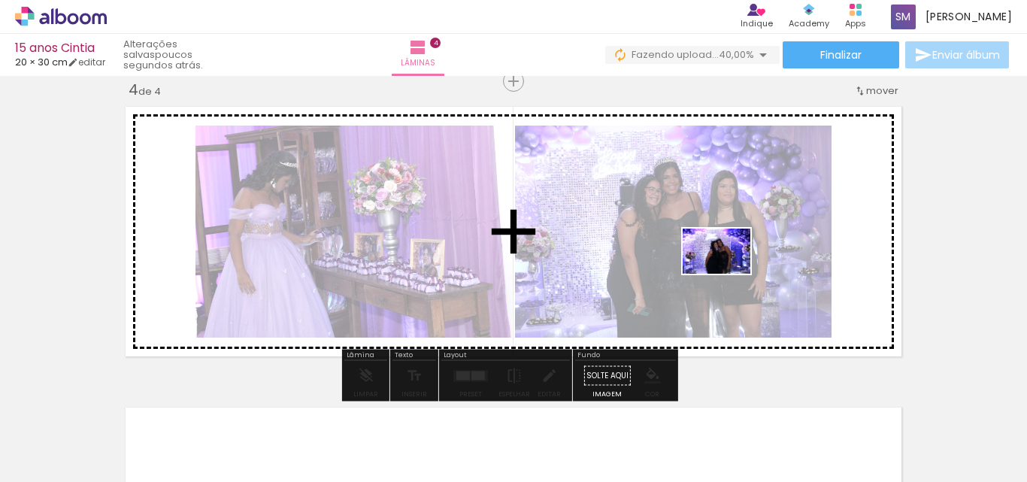
drag, startPoint x: 752, startPoint y: 422, endPoint x: 729, endPoint y: 271, distance: 152.7
click at [730, 270] on quentale-workspace at bounding box center [513, 241] width 1027 height 482
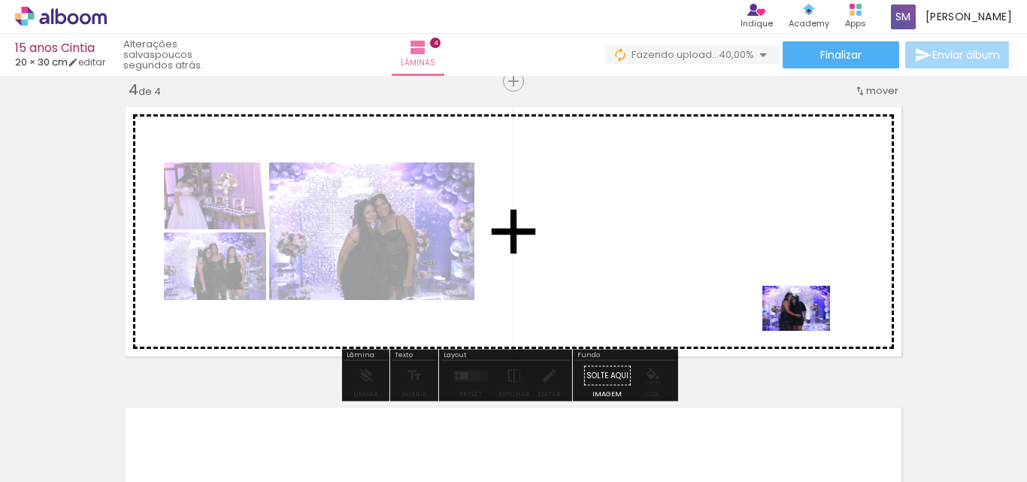
drag, startPoint x: 847, startPoint y: 434, endPoint x: 735, endPoint y: 283, distance: 187.4
click at [735, 283] on quentale-workspace at bounding box center [513, 241] width 1027 height 482
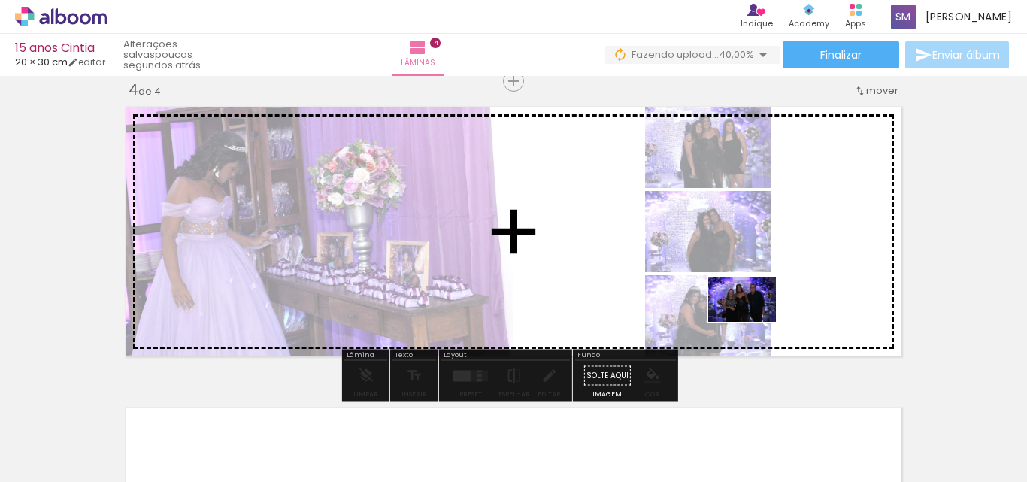
drag, startPoint x: 933, startPoint y: 442, endPoint x: 753, endPoint y: 316, distance: 219.7
click at [753, 316] on quentale-workspace at bounding box center [513, 241] width 1027 height 482
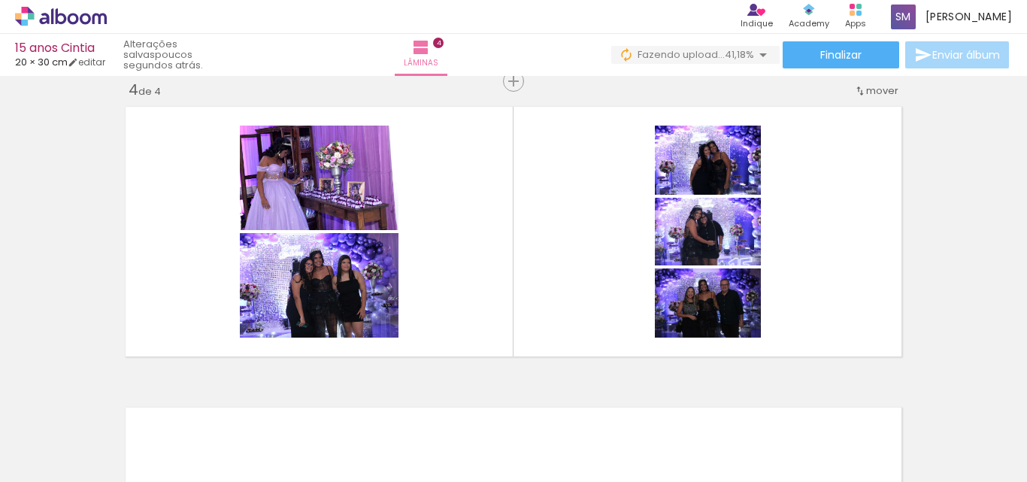
scroll to position [0, 1059]
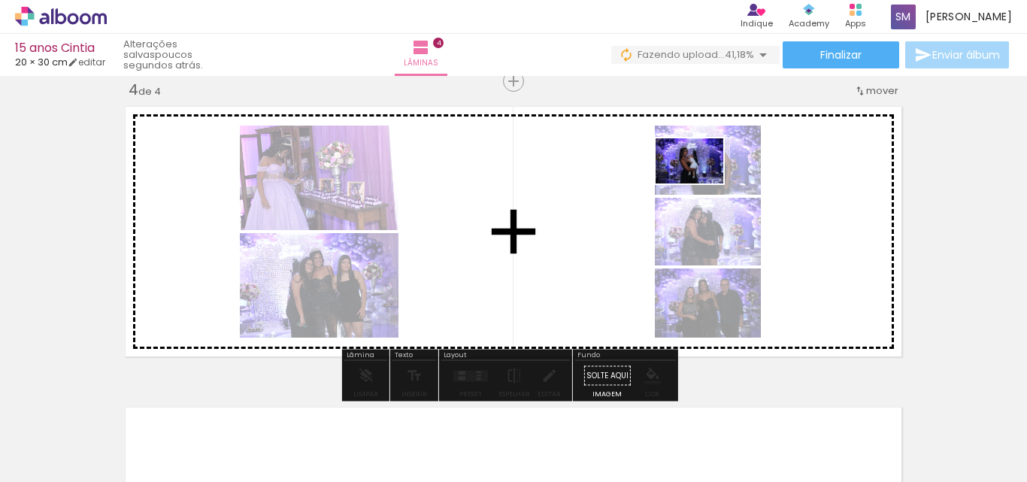
drag, startPoint x: 440, startPoint y: 434, endPoint x: 700, endPoint y: 183, distance: 361.4
click at [700, 183] on quentale-workspace at bounding box center [513, 241] width 1027 height 482
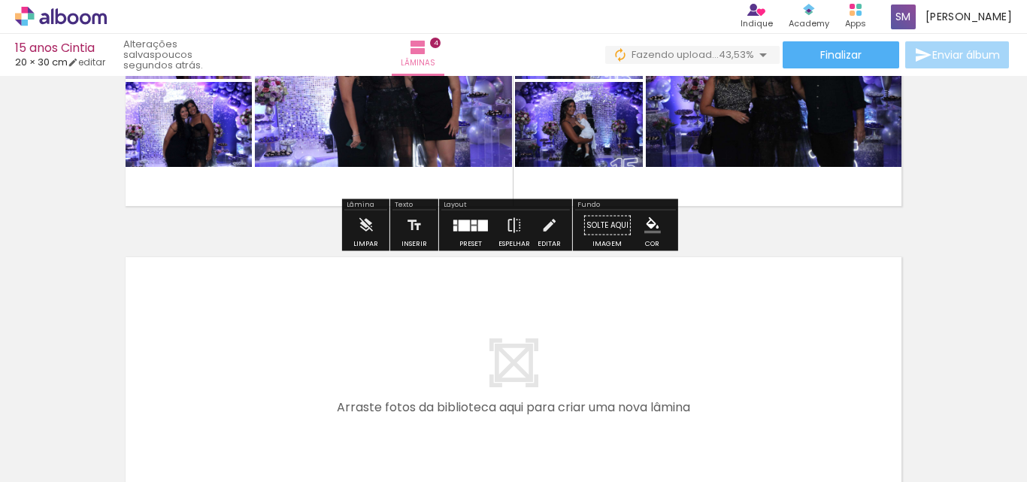
scroll to position [1147, 0]
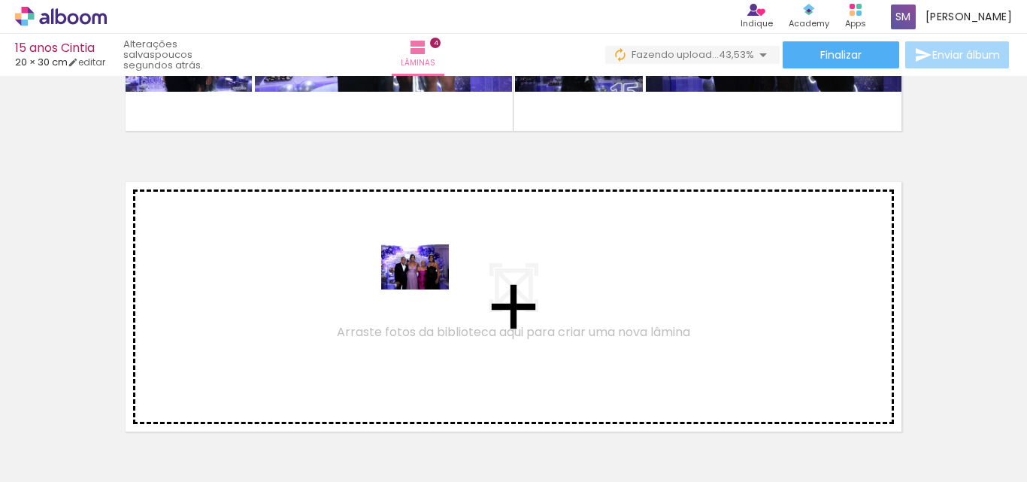
drag, startPoint x: 542, startPoint y: 432, endPoint x: 426, endPoint y: 289, distance: 183.8
click at [426, 289] on quentale-workspace at bounding box center [513, 241] width 1027 height 482
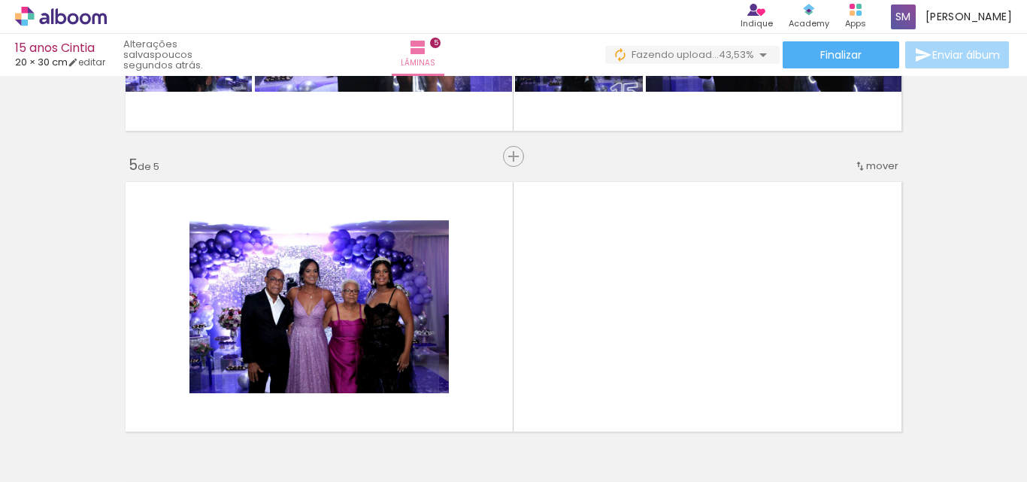
scroll to position [1222, 0]
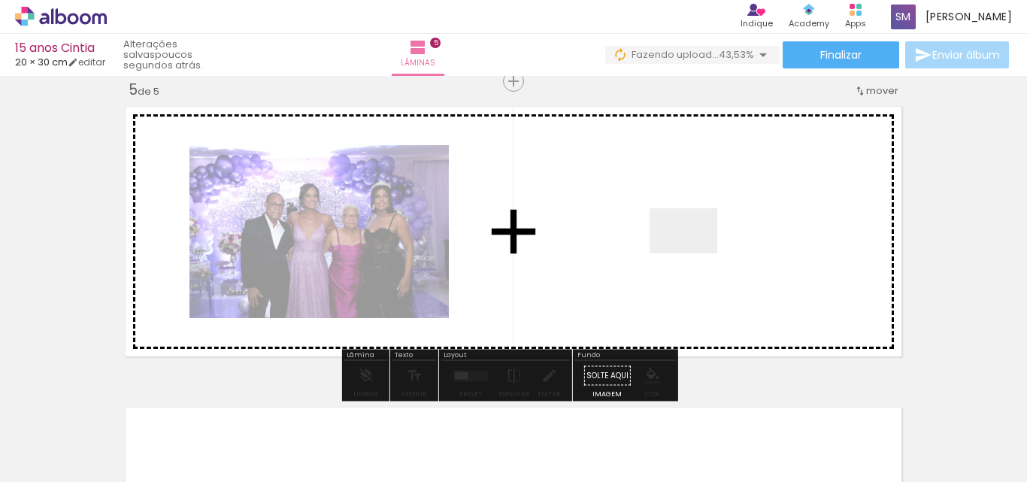
drag, startPoint x: 613, startPoint y: 448, endPoint x: 694, endPoint y: 253, distance: 210.9
click at [694, 253] on quentale-workspace at bounding box center [513, 241] width 1027 height 482
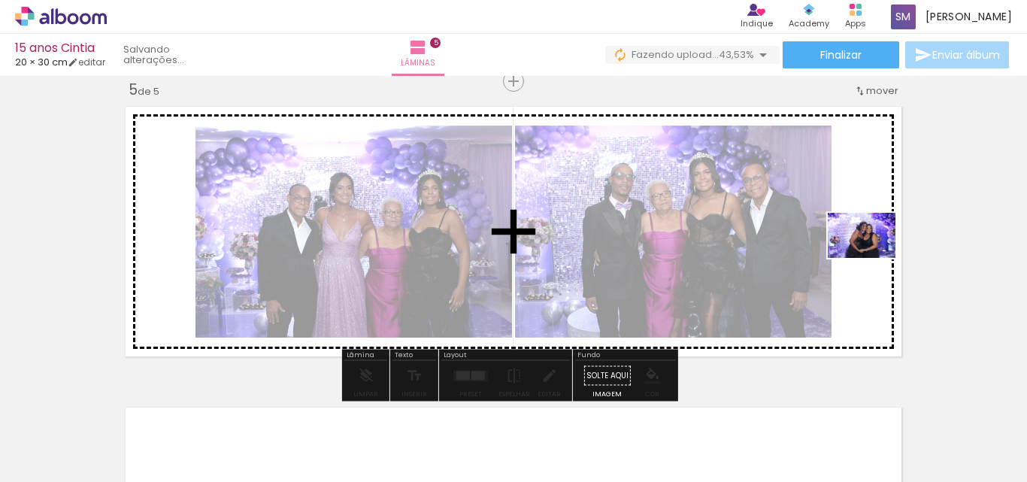
drag, startPoint x: 706, startPoint y: 442, endPoint x: 872, endPoint y: 258, distance: 248.5
click at [872, 258] on quentale-workspace at bounding box center [513, 241] width 1027 height 482
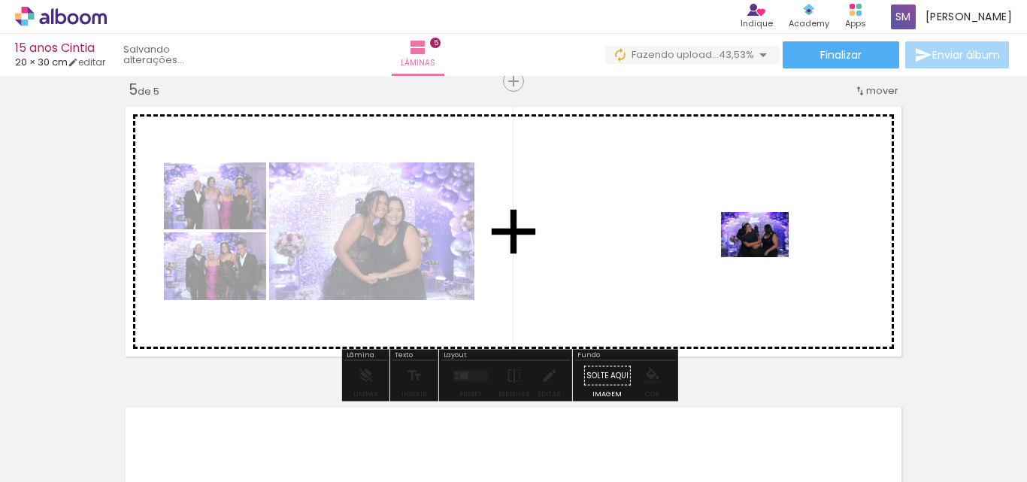
drag, startPoint x: 783, startPoint y: 435, endPoint x: 766, endPoint y: 257, distance: 178.9
click at [766, 257] on quentale-workspace at bounding box center [513, 241] width 1027 height 482
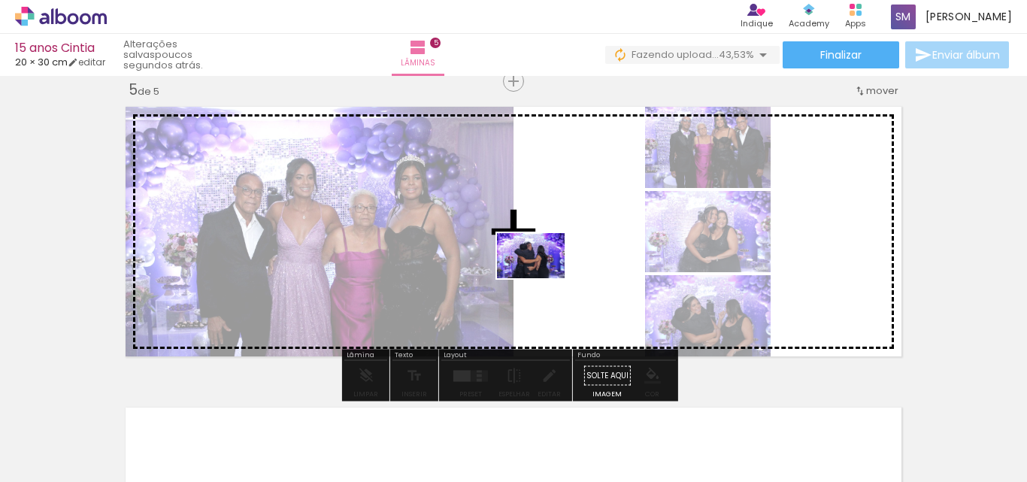
drag, startPoint x: 874, startPoint y: 443, endPoint x: 542, endPoint y: 278, distance: 371.0
click at [541, 278] on quentale-workspace at bounding box center [513, 241] width 1027 height 482
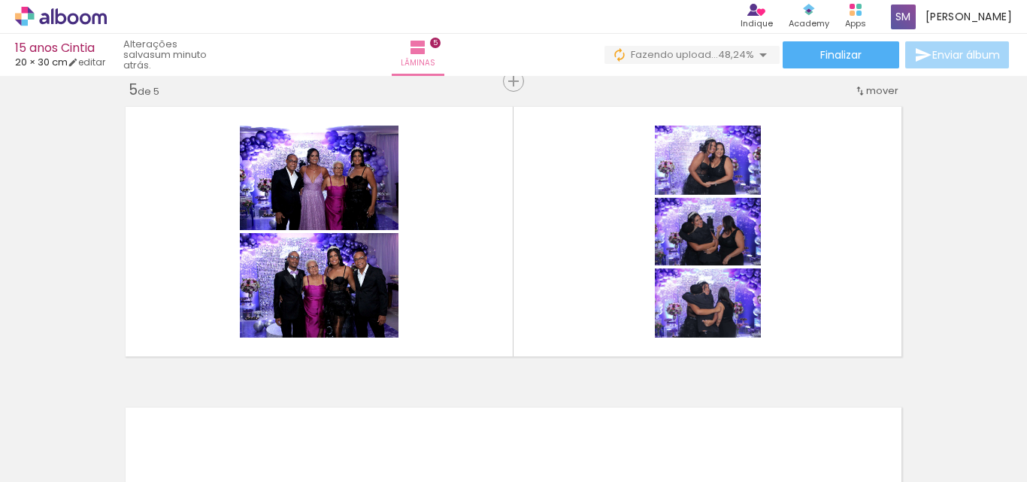
scroll to position [0, 1442]
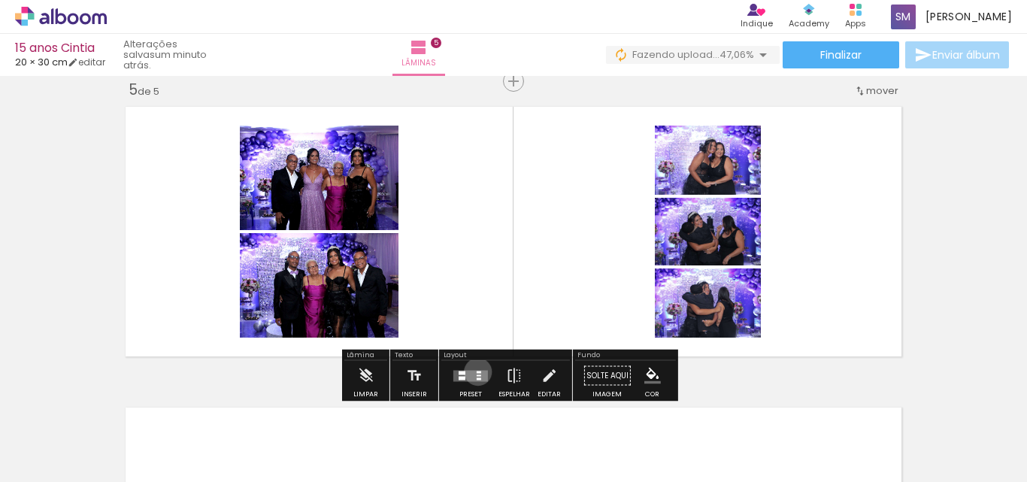
click at [476, 371] on div at bounding box center [478, 371] width 5 height 2
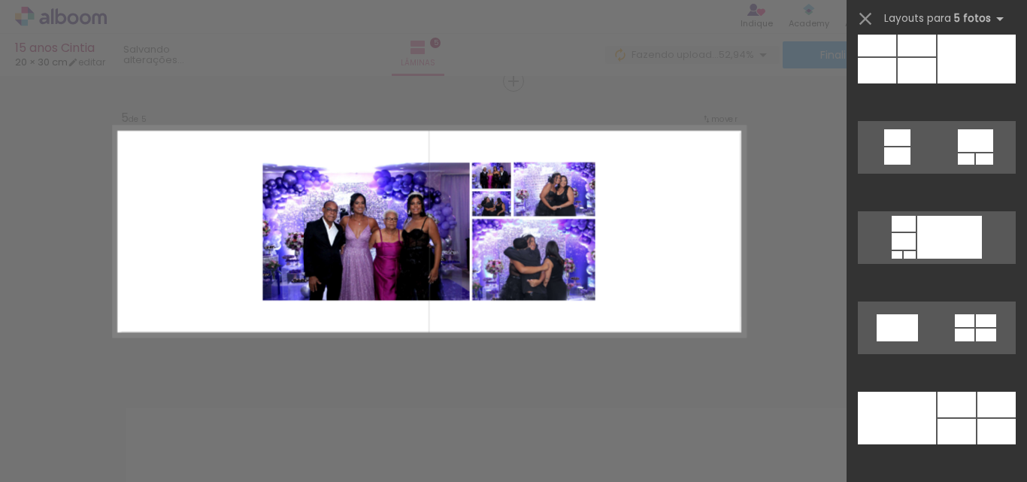
scroll to position [2781, 0]
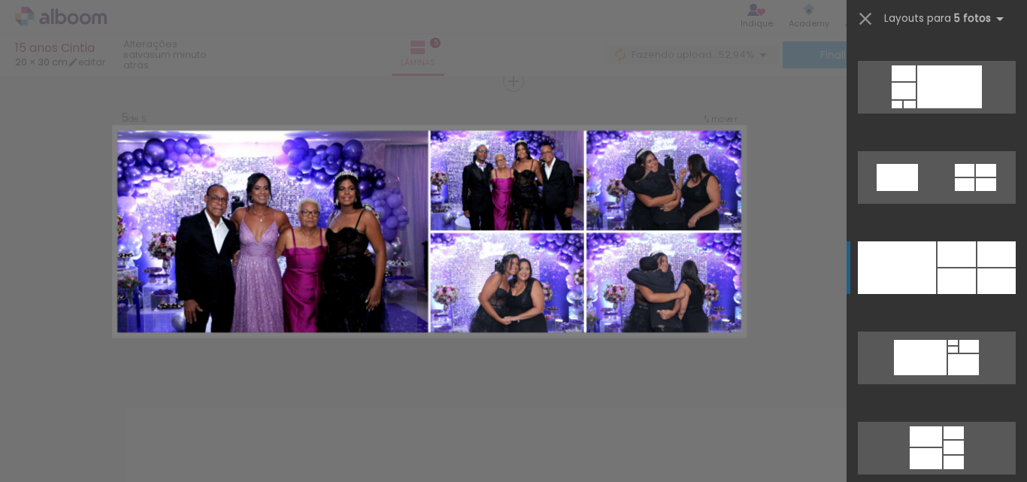
click at [942, 271] on div at bounding box center [956, 281] width 38 height 26
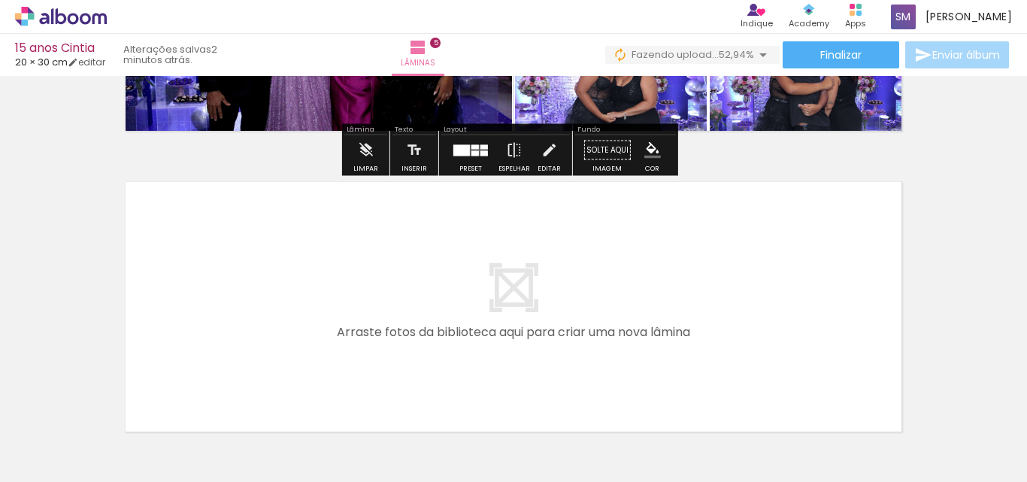
scroll to position [1550, 0]
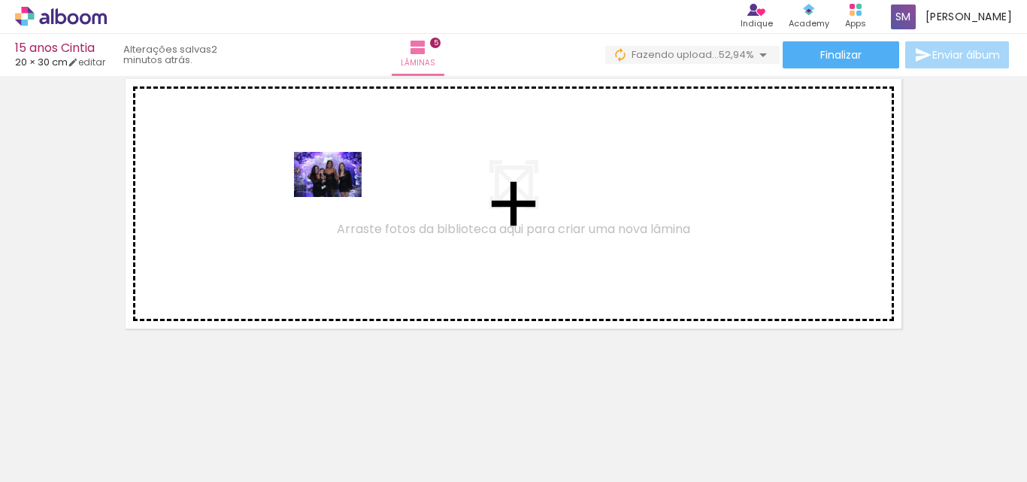
drag, startPoint x: 576, startPoint y: 425, endPoint x: 573, endPoint y: 403, distance: 21.9
click at [334, 198] on quentale-workspace at bounding box center [513, 241] width 1027 height 482
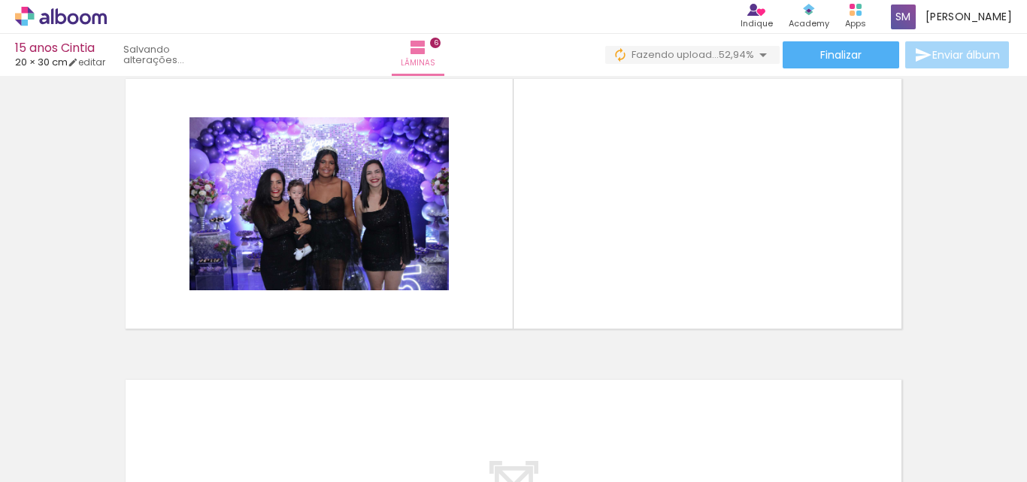
scroll to position [1523, 0]
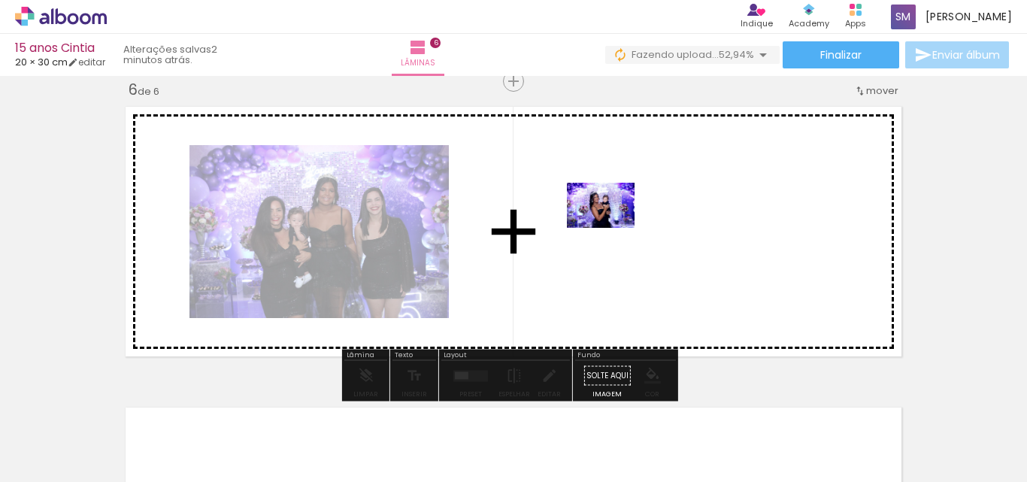
drag, startPoint x: 660, startPoint y: 447, endPoint x: 612, endPoint y: 228, distance: 224.6
click at [612, 228] on quentale-workspace at bounding box center [513, 241] width 1027 height 482
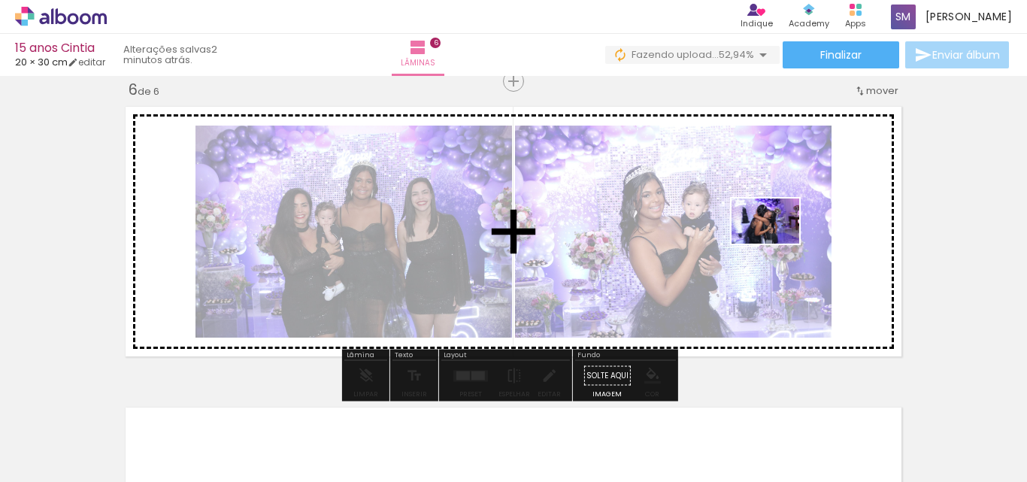
drag, startPoint x: 746, startPoint y: 449, endPoint x: 776, endPoint y: 243, distance: 208.8
click at [776, 243] on quentale-workspace at bounding box center [513, 241] width 1027 height 482
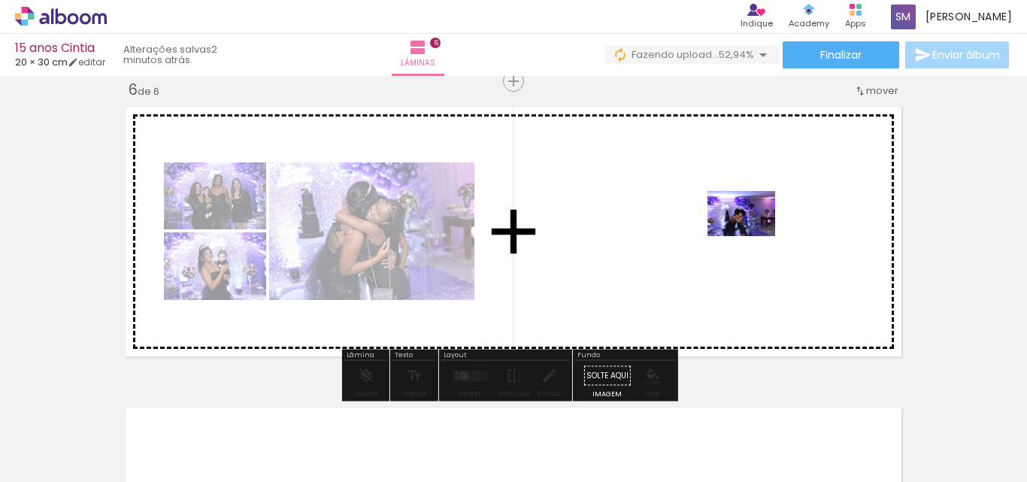
drag, startPoint x: 820, startPoint y: 436, endPoint x: 885, endPoint y: 343, distance: 112.8
click at [752, 234] on quentale-workspace at bounding box center [513, 241] width 1027 height 482
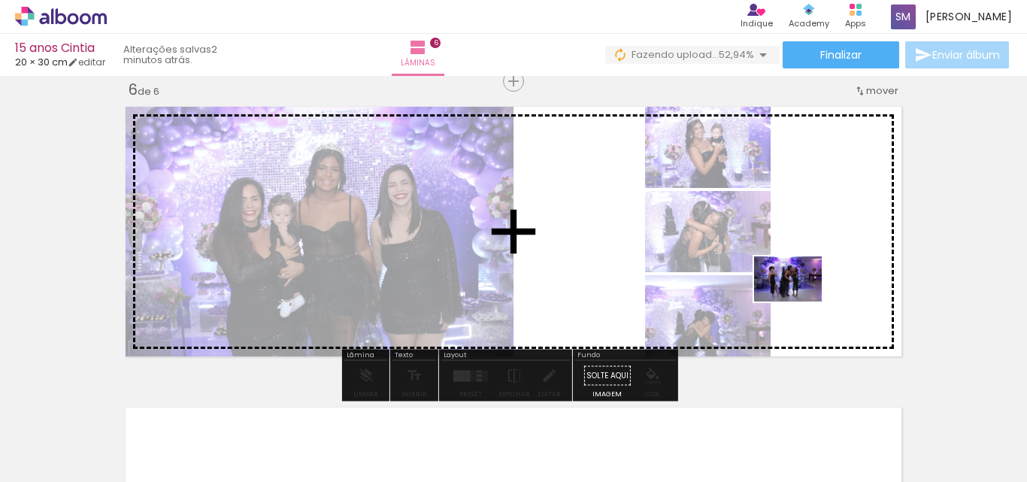
drag, startPoint x: 917, startPoint y: 426, endPoint x: 799, endPoint y: 301, distance: 171.7
click at [799, 301] on quentale-workspace at bounding box center [513, 241] width 1027 height 482
